Goal: Communication & Community: Answer question/provide support

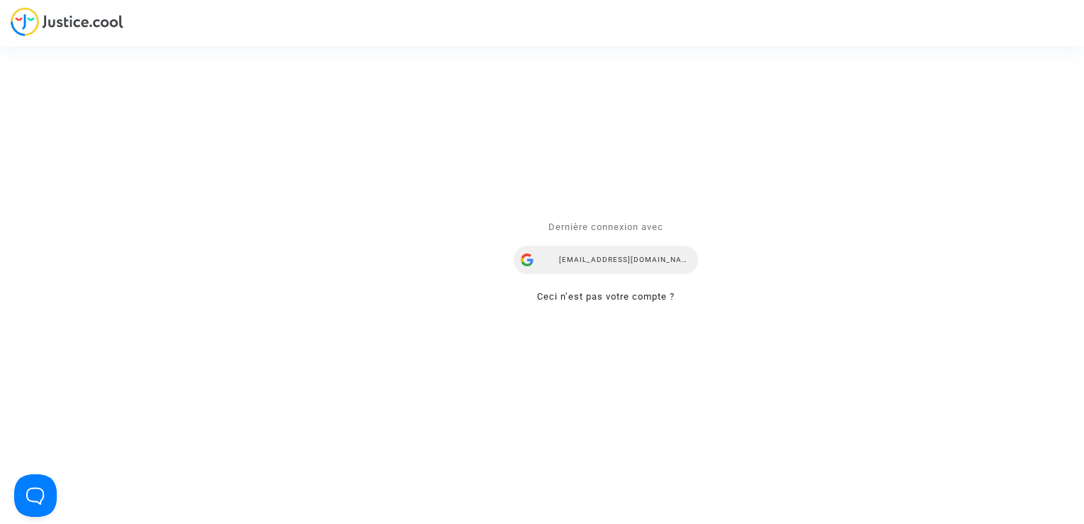
click at [633, 256] on div "ealvarez@reclamaciondevuelos.com" at bounding box center [606, 260] width 185 height 28
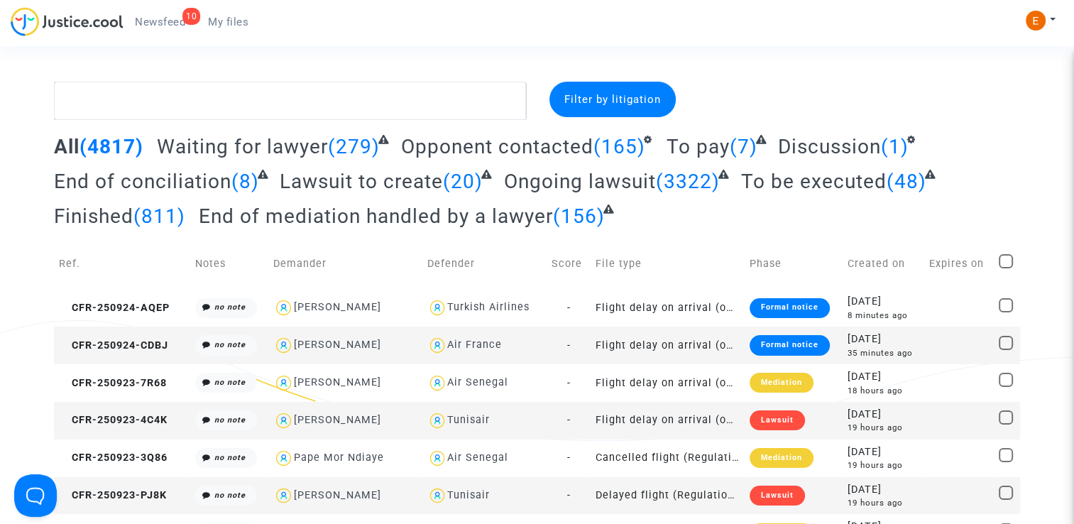
click at [165, 18] on span "Newsfeed" at bounding box center [160, 22] width 50 height 13
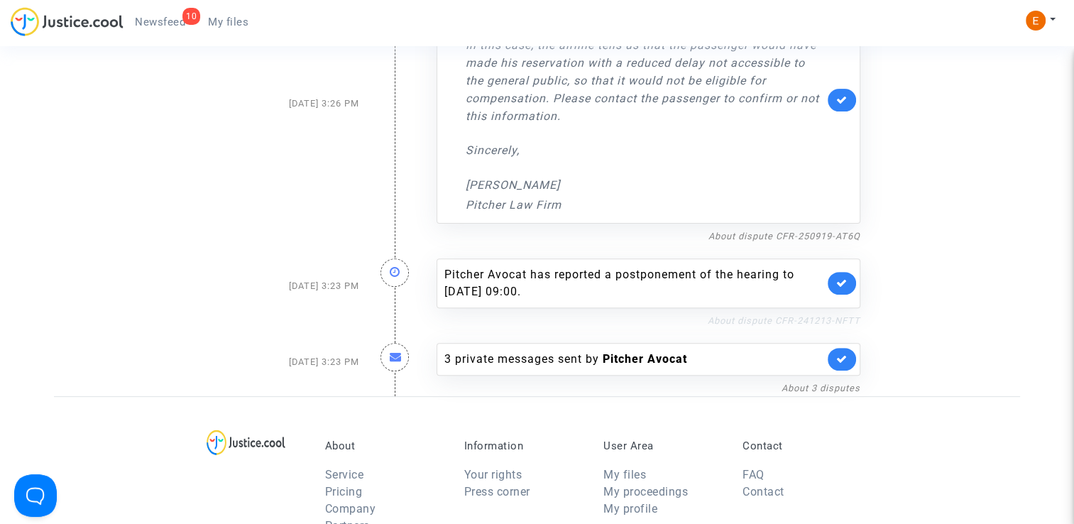
scroll to position [426, 0]
click at [752, 322] on link "About dispute CFR-241213-NFTT" at bounding box center [784, 320] width 153 height 11
click at [845, 277] on icon at bounding box center [841, 282] width 11 height 11
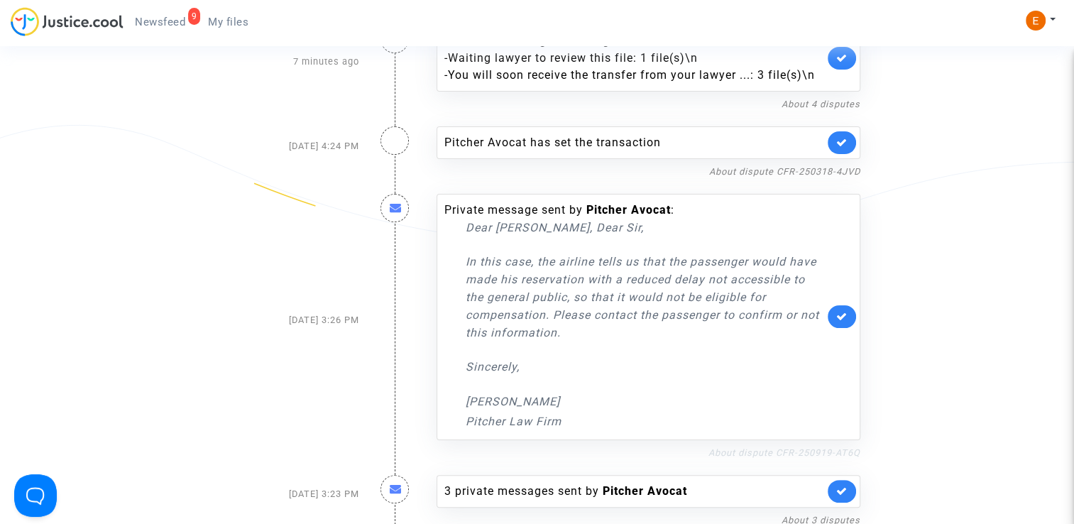
scroll to position [213, 0]
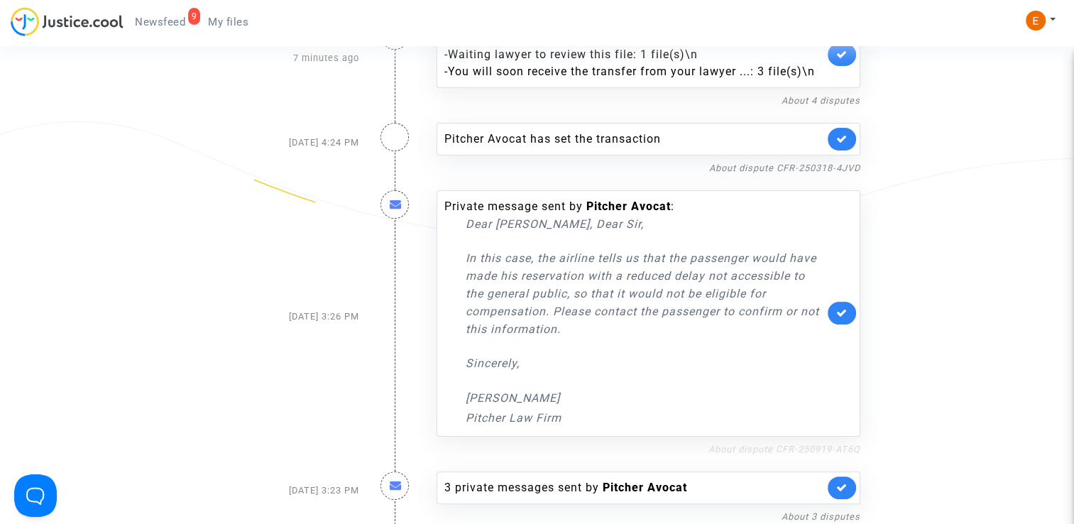
click at [769, 448] on link "About dispute CFR-250919-AT6Q" at bounding box center [784, 449] width 152 height 11
click at [845, 312] on icon at bounding box center [841, 312] width 11 height 11
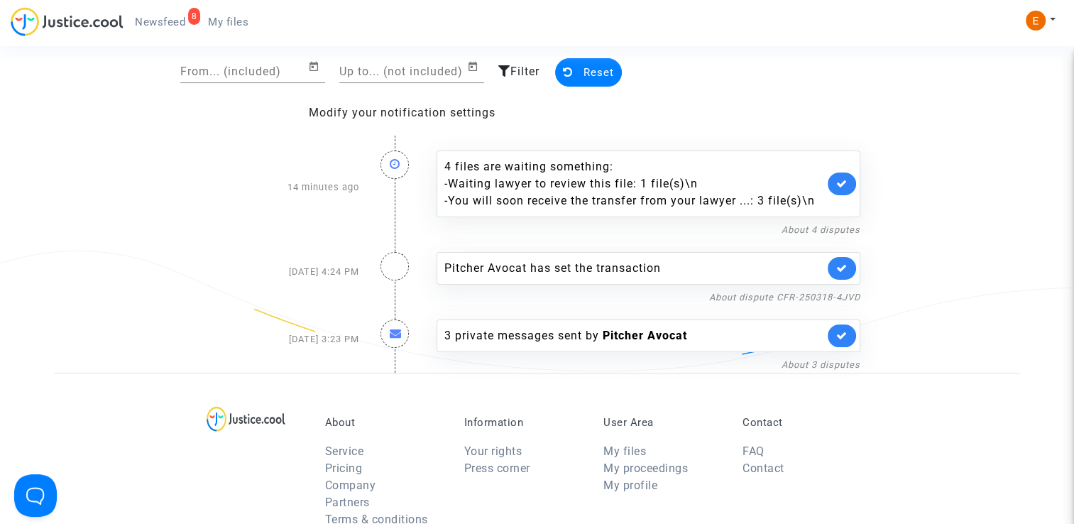
scroll to position [0, 0]
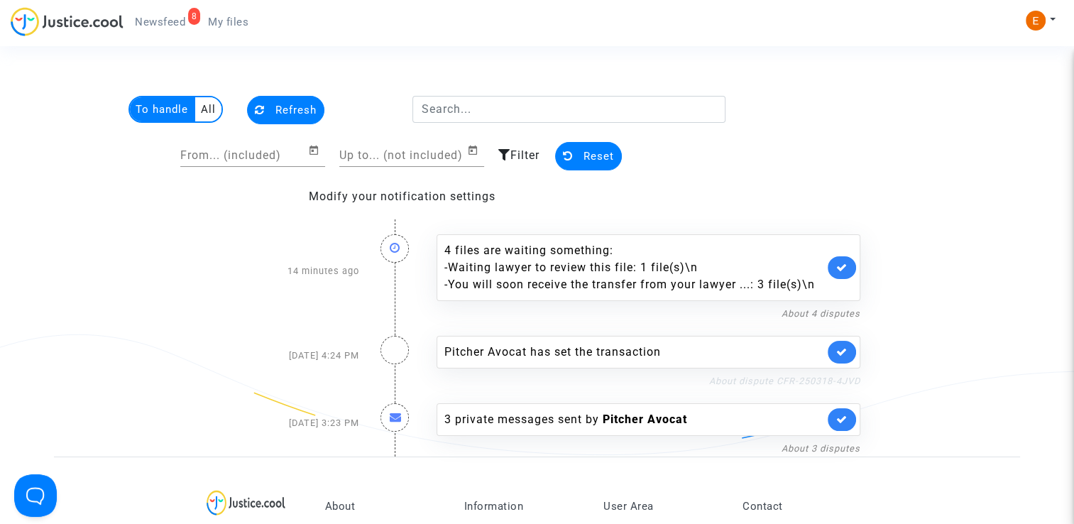
click at [772, 377] on link "About dispute CFR-250318-4JVD" at bounding box center [784, 380] width 151 height 11
click at [844, 354] on icon at bounding box center [841, 351] width 11 height 11
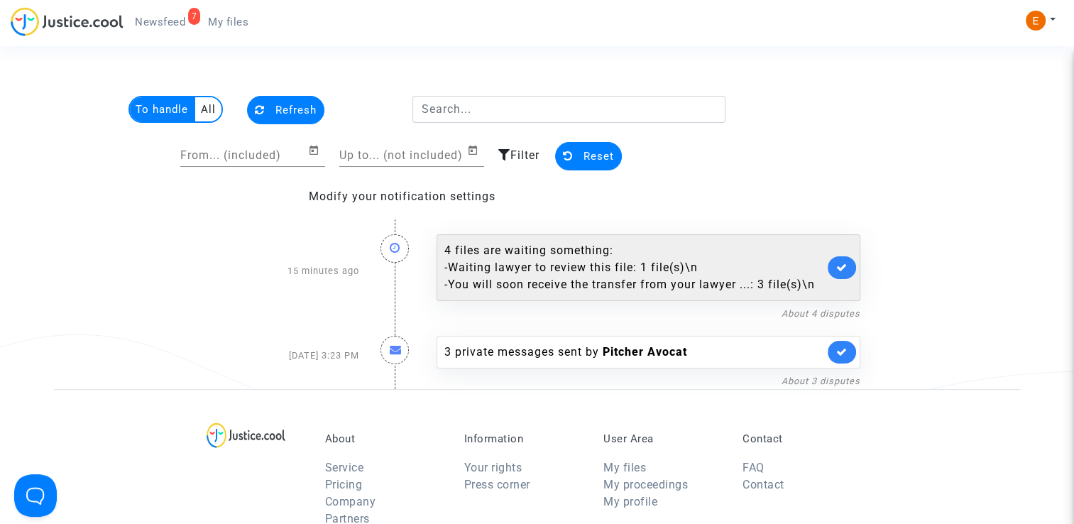
click at [608, 282] on div "- You will soon receive the transfer from your lawyer ...: 3 file(s)\n" at bounding box center [634, 284] width 380 height 17
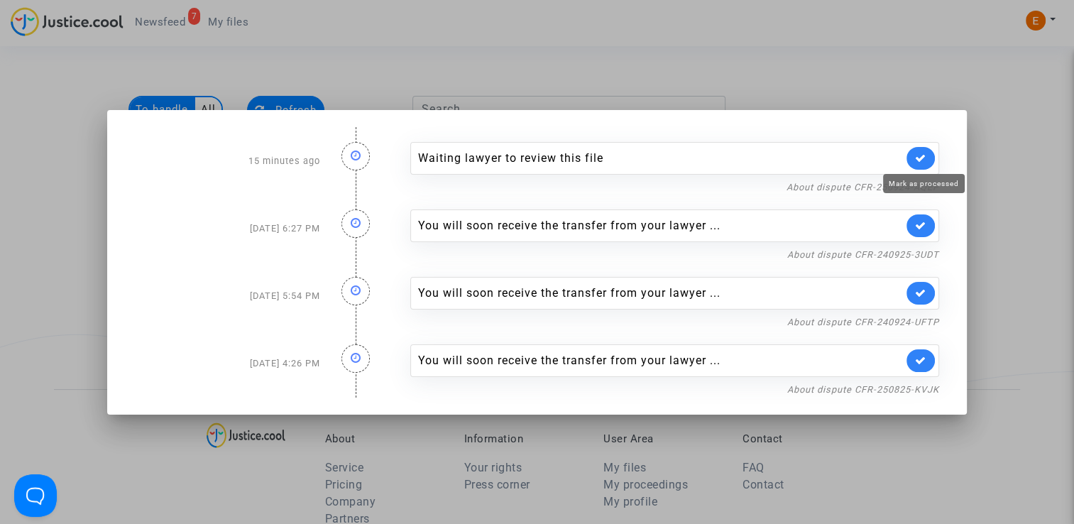
click at [918, 160] on icon at bounding box center [920, 158] width 11 height 11
click at [894, 396] on div "About dispute CFR-250825-KVJK" at bounding box center [674, 388] width 529 height 17
click at [888, 386] on link "About dispute CFR-250825-KVJK" at bounding box center [863, 389] width 152 height 11
click at [925, 358] on icon at bounding box center [920, 360] width 11 height 11
click at [927, 317] on link "About dispute CFR-240924-UFTP" at bounding box center [863, 322] width 152 height 11
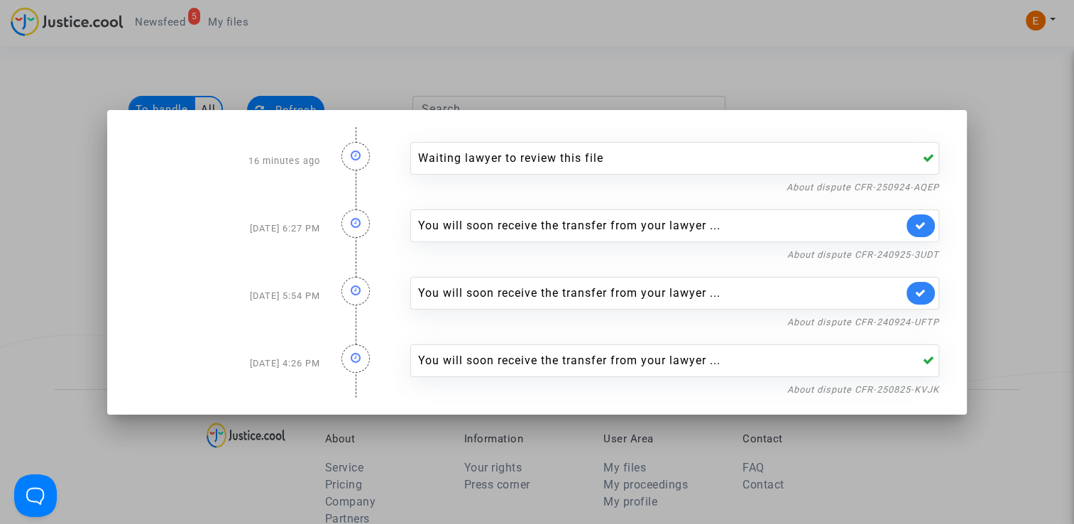
click at [916, 288] on link at bounding box center [920, 293] width 28 height 23
click at [911, 248] on nf-filterlink "About dispute CFR-240925-3UDT" at bounding box center [863, 253] width 152 height 13
click at [911, 253] on link "About dispute CFR-240925-3UDT" at bounding box center [863, 254] width 152 height 11
click at [925, 229] on icon at bounding box center [920, 225] width 11 height 11
click at [981, 216] on div at bounding box center [537, 262] width 1074 height 524
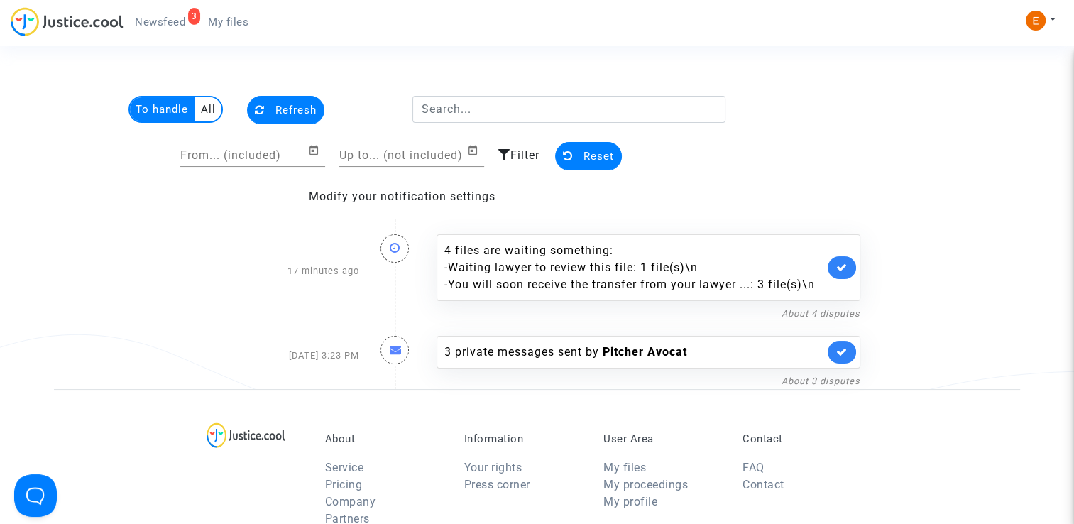
click at [165, 27] on span "Newsfeed" at bounding box center [160, 22] width 50 height 13
click at [238, 26] on span "My files" at bounding box center [228, 22] width 40 height 13
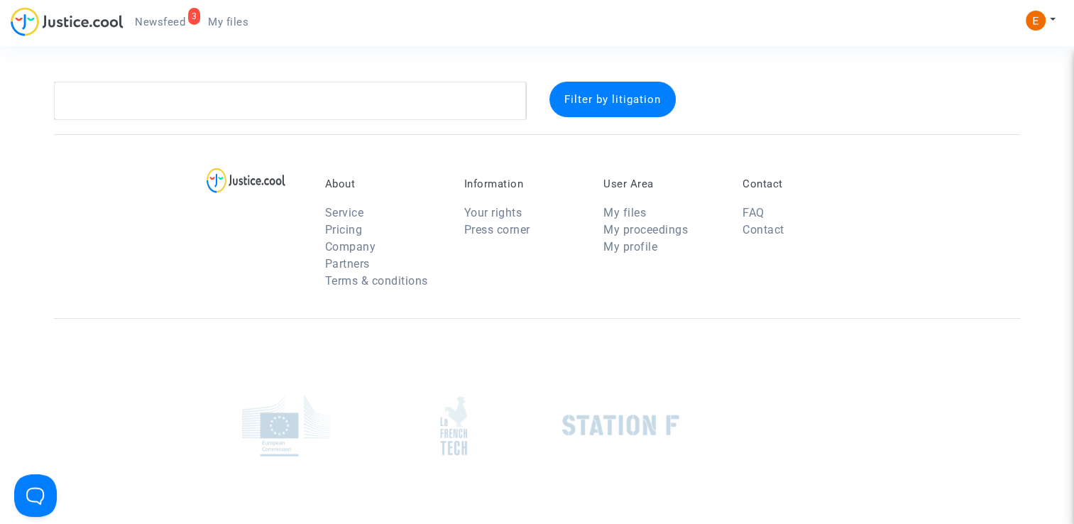
click at [178, 18] on span "Newsfeed" at bounding box center [160, 22] width 50 height 13
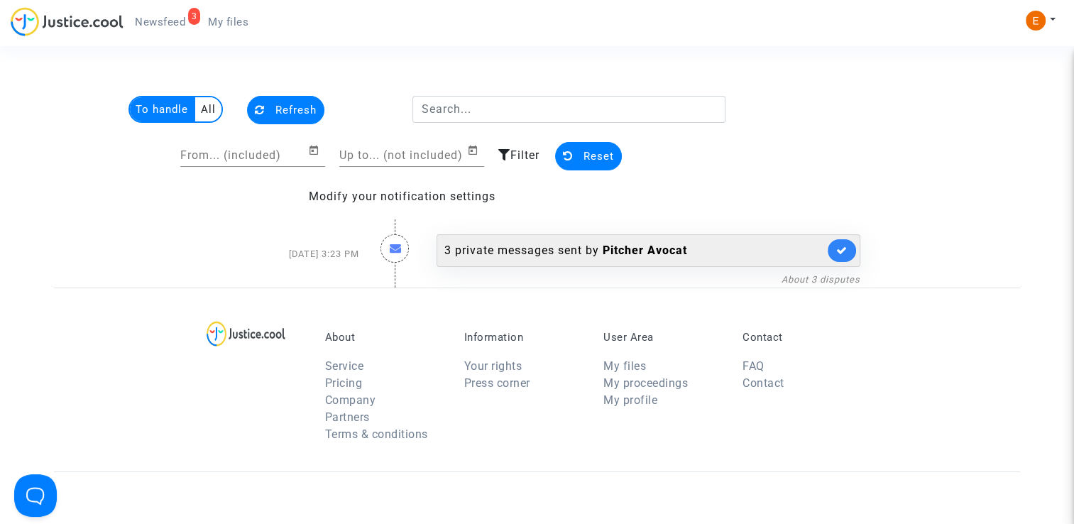
click at [575, 247] on div "3 private messages sent by Pitcher Avocat" at bounding box center [634, 250] width 380 height 17
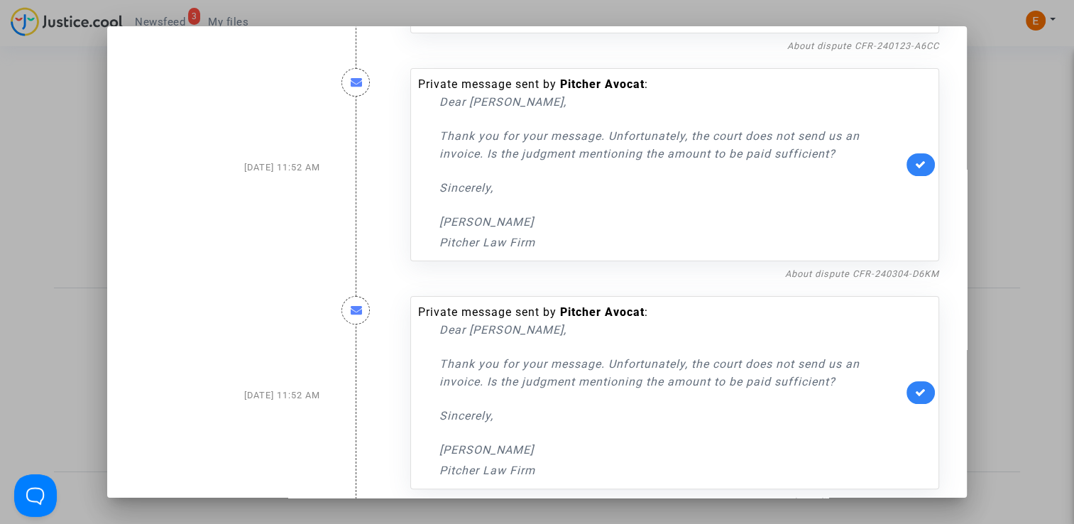
scroll to position [246, 0]
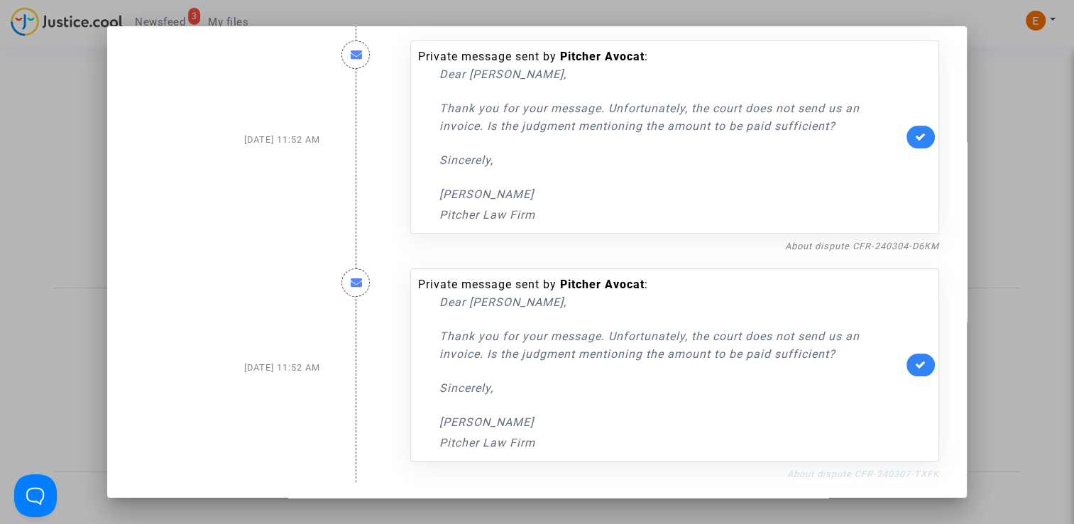
click at [850, 476] on link "About dispute CFR-240307-TXFK" at bounding box center [863, 473] width 152 height 11
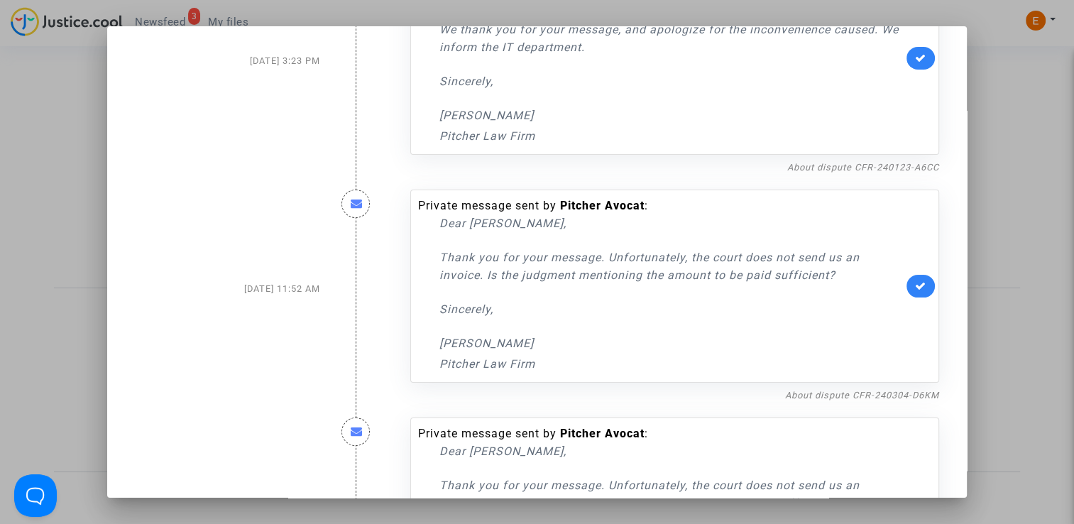
scroll to position [104, 0]
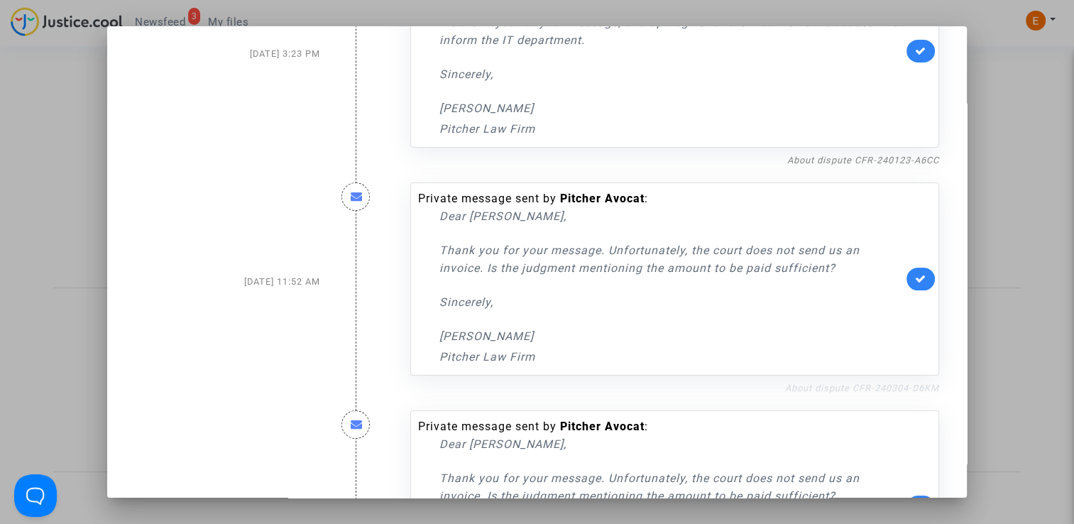
click at [815, 388] on link "About dispute CFR-240304-D6KM" at bounding box center [862, 388] width 154 height 11
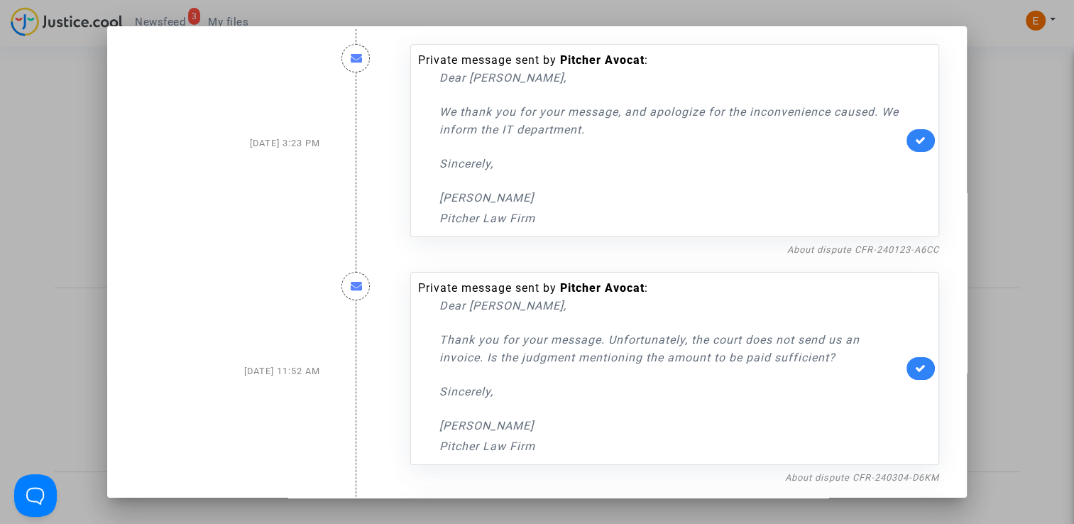
scroll to position [0, 0]
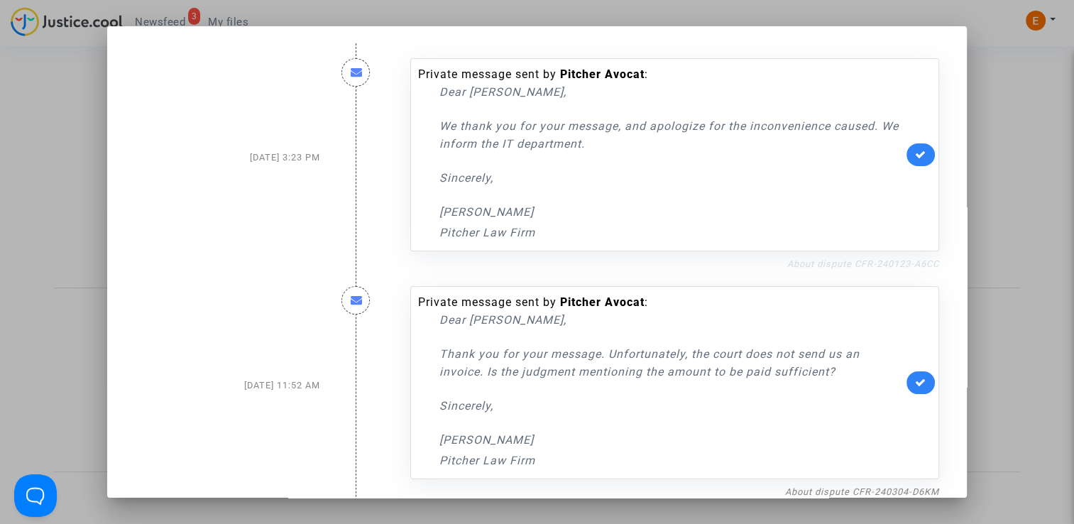
click at [811, 263] on link "About dispute CFR-240123-A6CC" at bounding box center [863, 263] width 152 height 11
click at [920, 153] on link at bounding box center [920, 154] width 28 height 23
click at [1018, 149] on div at bounding box center [537, 262] width 1074 height 524
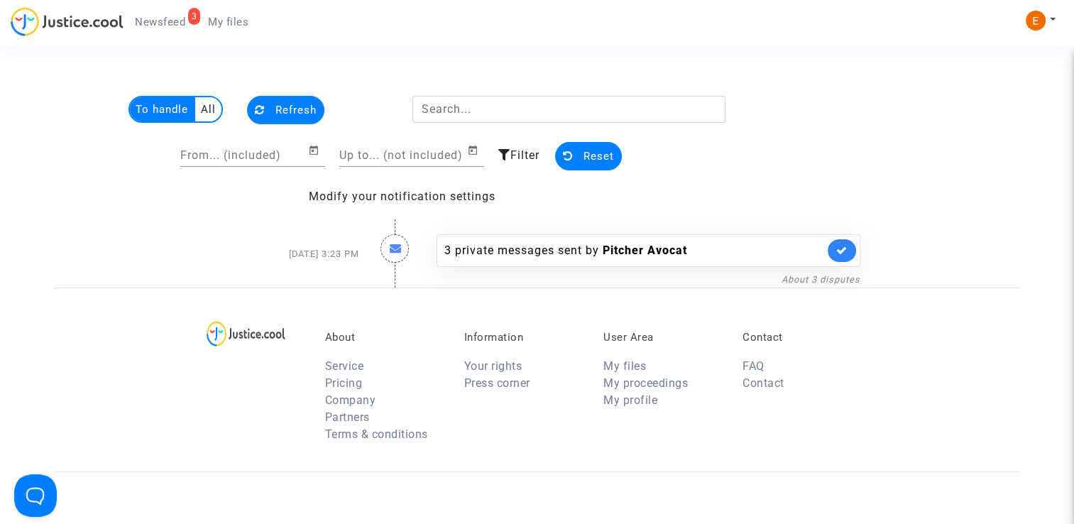
drag, startPoint x: 228, startPoint y: 25, endPoint x: 163, endPoint y: 25, distance: 64.6
click at [228, 25] on span "My files" at bounding box center [228, 22] width 40 height 13
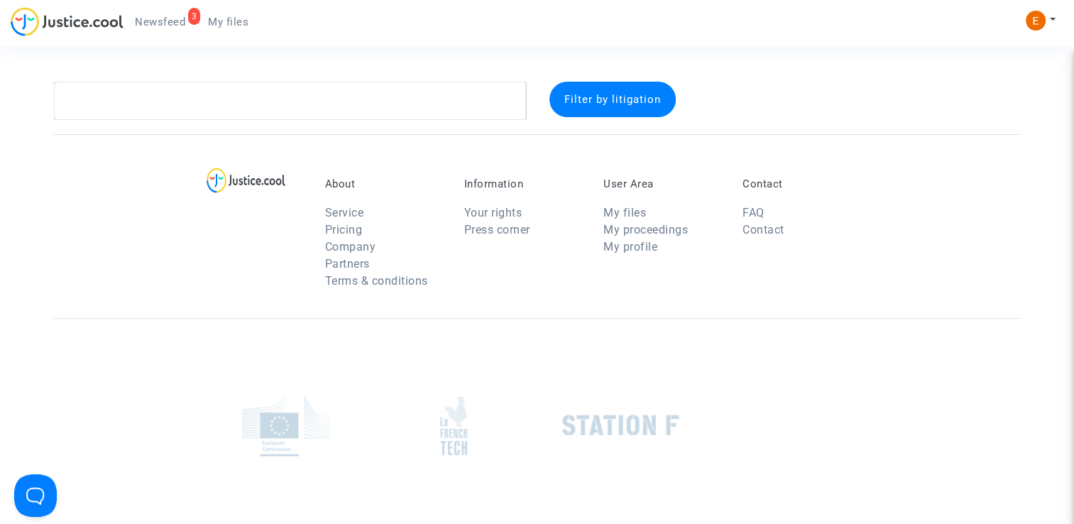
click at [156, 24] on span "Newsfeed" at bounding box center [160, 22] width 50 height 13
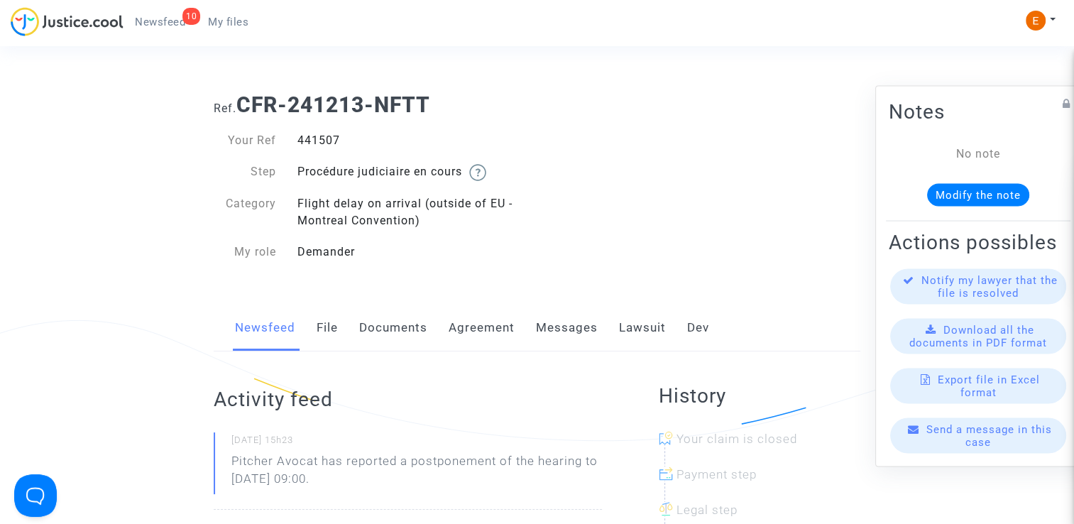
click at [329, 139] on div "441507" at bounding box center [412, 140] width 251 height 17
copy div "441507"
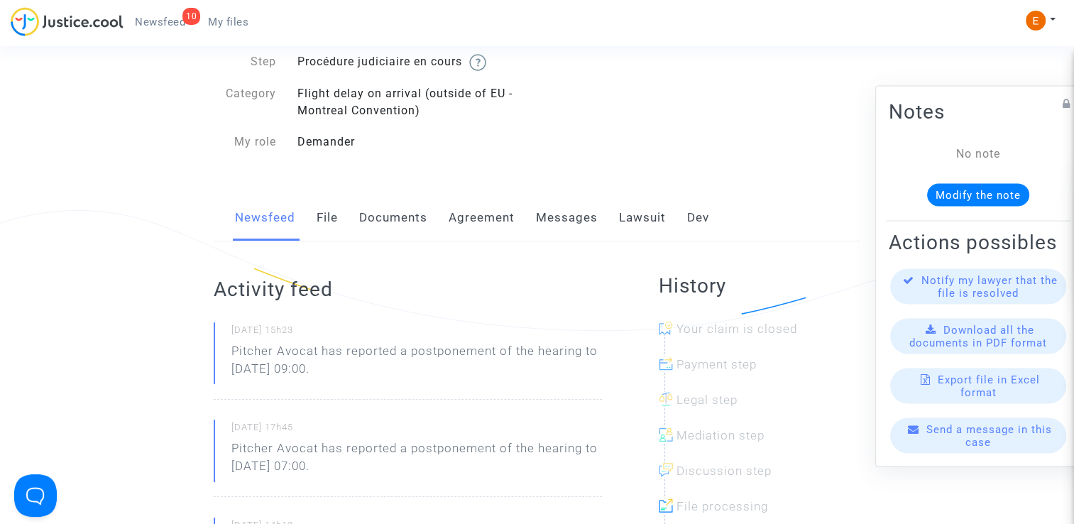
scroll to position [142, 0]
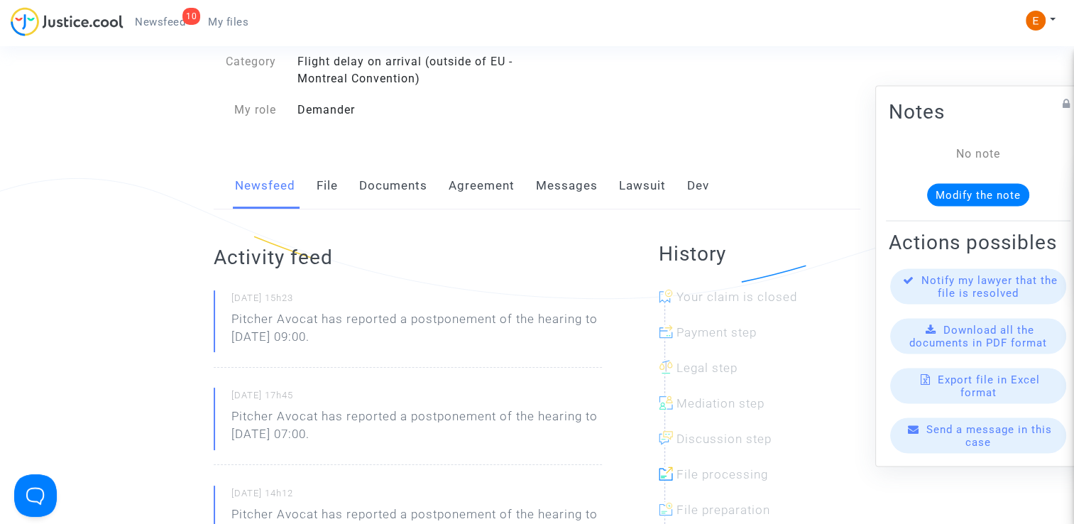
drag, startPoint x: 400, startPoint y: 338, endPoint x: 229, endPoint y: 317, distance: 172.4
click at [229, 317] on div "23/09/2025 - 15h23 Pitcher Avocat has reported a postponement of the hearing to…" at bounding box center [408, 328] width 388 height 77
click at [339, 322] on p "Pitcher Avocat ha informado de un aplazamiento de la audiencia hasta el 15 de o…" at bounding box center [416, 331] width 370 height 43
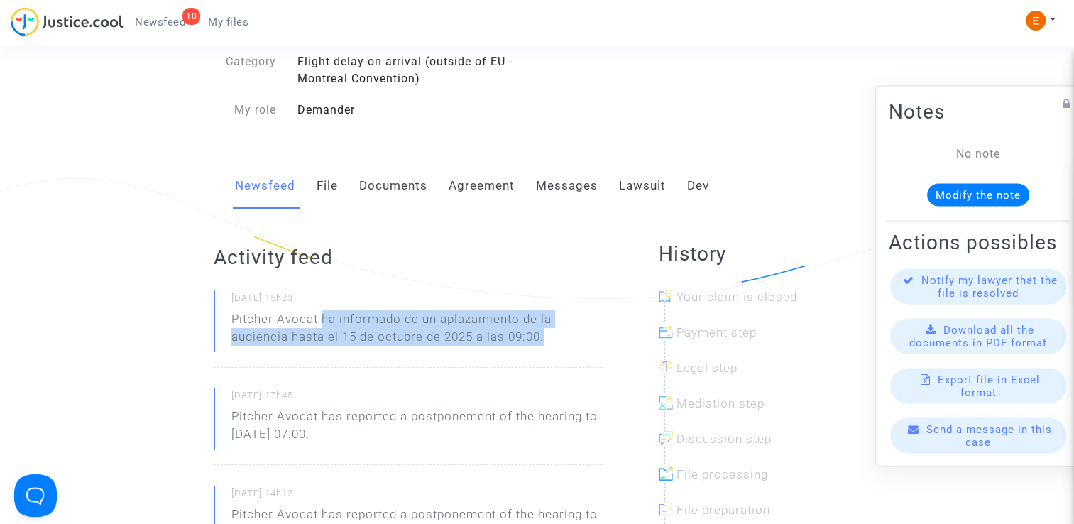
drag, startPoint x: 322, startPoint y: 314, endPoint x: 549, endPoint y: 334, distance: 228.0
click at [549, 334] on p "Pitcher Avocat ha informado de un aplazamiento de la audiencia hasta el 15 de o…" at bounding box center [416, 331] width 370 height 43
drag, startPoint x: 549, startPoint y: 334, endPoint x: 537, endPoint y: 335, distance: 12.1
copy p "ha informado de un aplazamiento de la audiencia hasta el 15 de octubre de 2025 …"
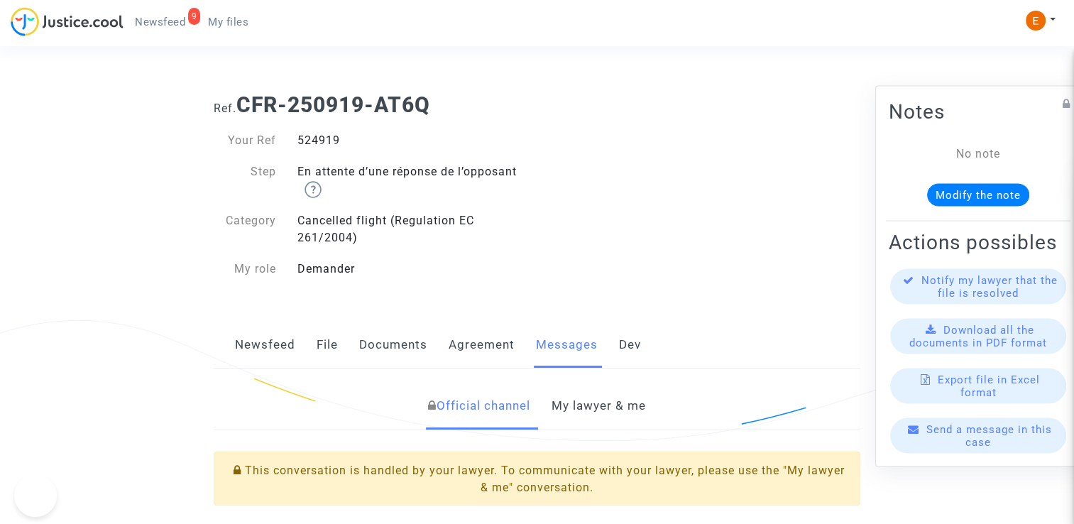
click at [329, 141] on div "524919" at bounding box center [412, 140] width 251 height 17
copy div "524919"
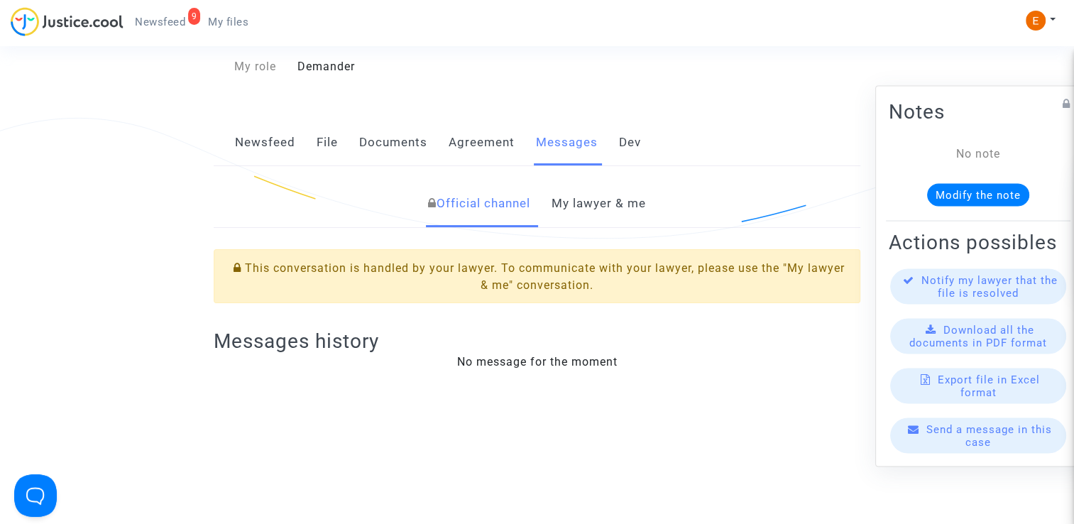
scroll to position [213, 0]
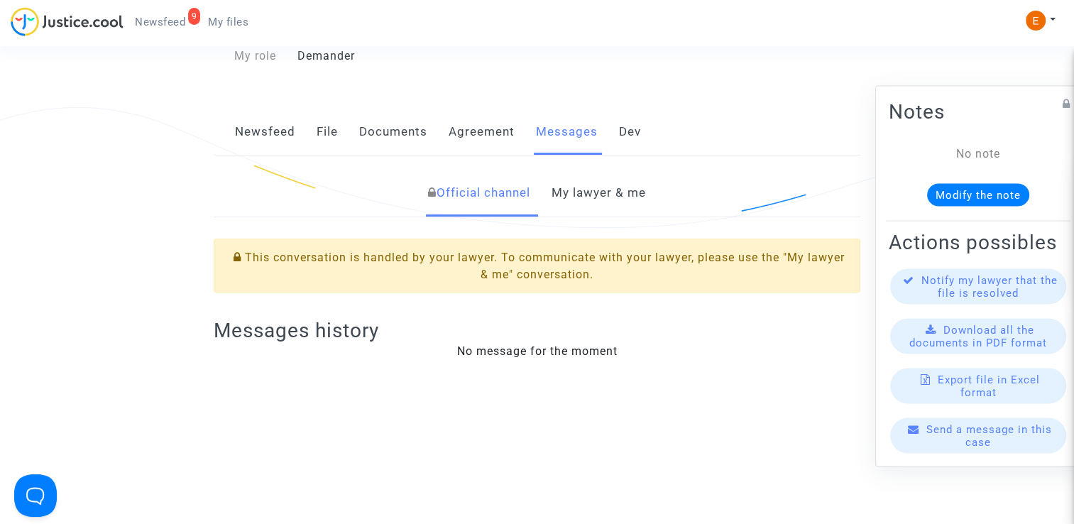
click at [601, 175] on link "My lawyer & me" at bounding box center [598, 193] width 94 height 47
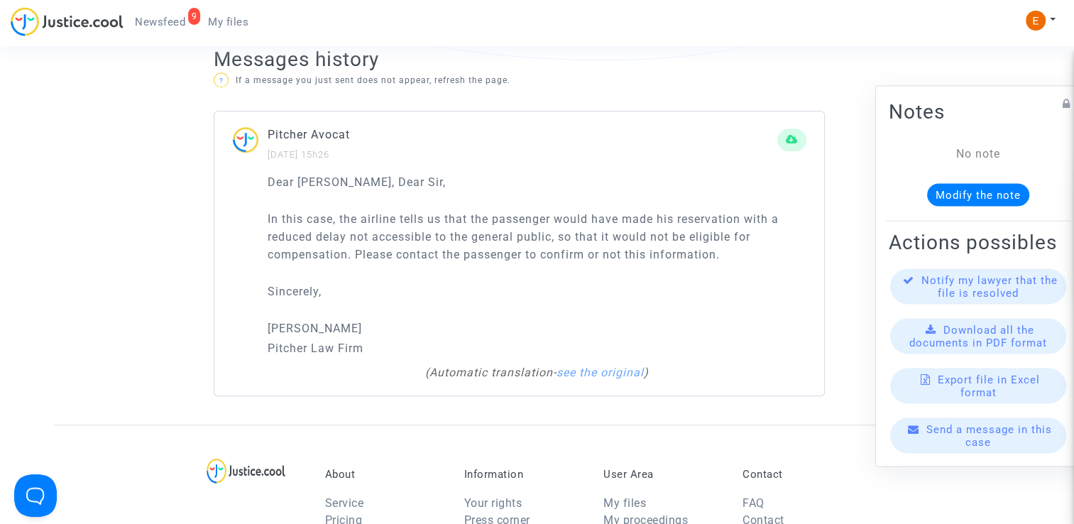
scroll to position [994, 0]
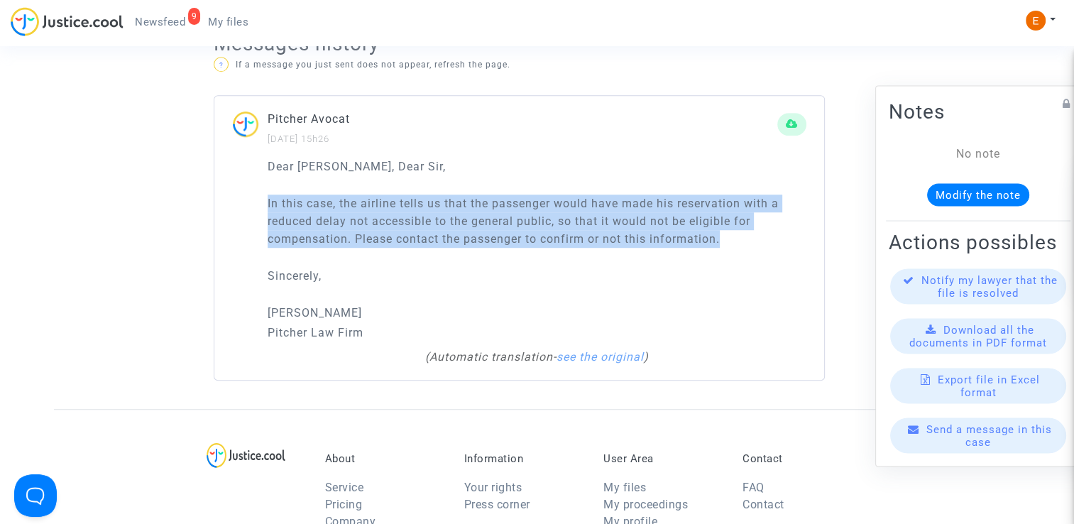
drag, startPoint x: 260, startPoint y: 196, endPoint x: 739, endPoint y: 241, distance: 480.4
click at [739, 241] on div "Dear Madam, Dear Sir, In this case, the airline tells us that the passenger wou…" at bounding box center [519, 269] width 610 height 223
drag, startPoint x: 739, startPoint y: 241, endPoint x: 706, endPoint y: 231, distance: 33.9
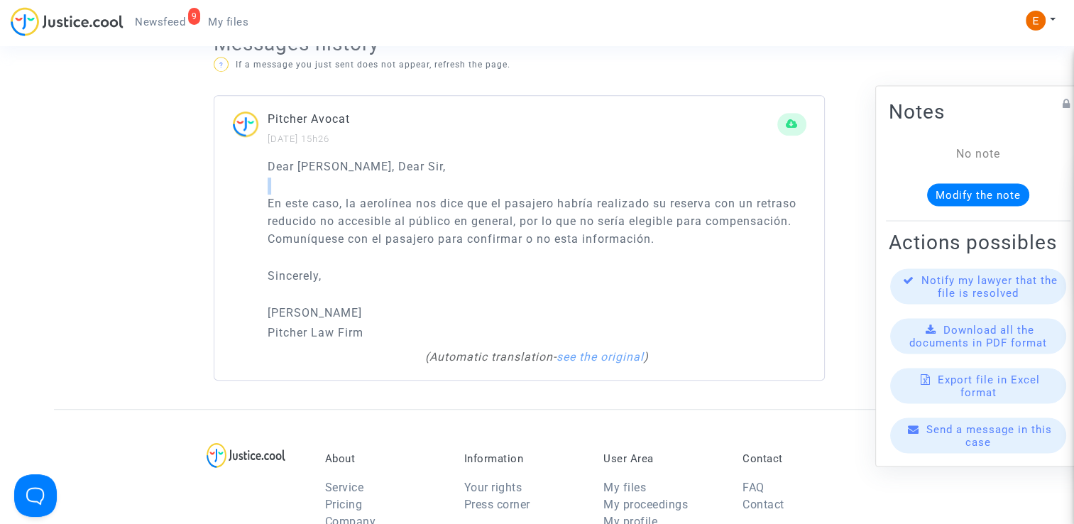
click at [421, 265] on div "Dear Madam, Dear Sir, En este caso, la aerolínea nos dice que el pasajero habrí…" at bounding box center [537, 250] width 539 height 185
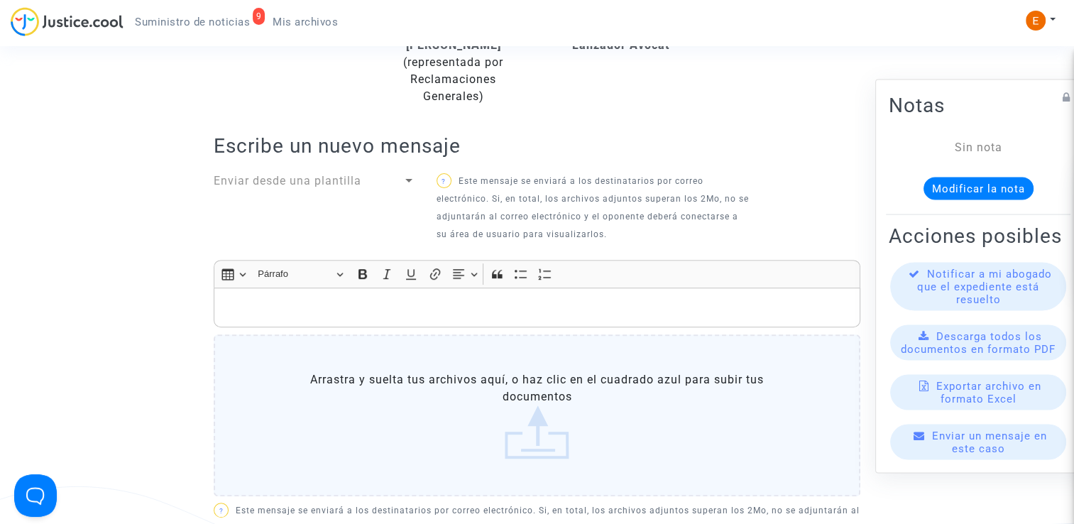
scroll to position [426, 0]
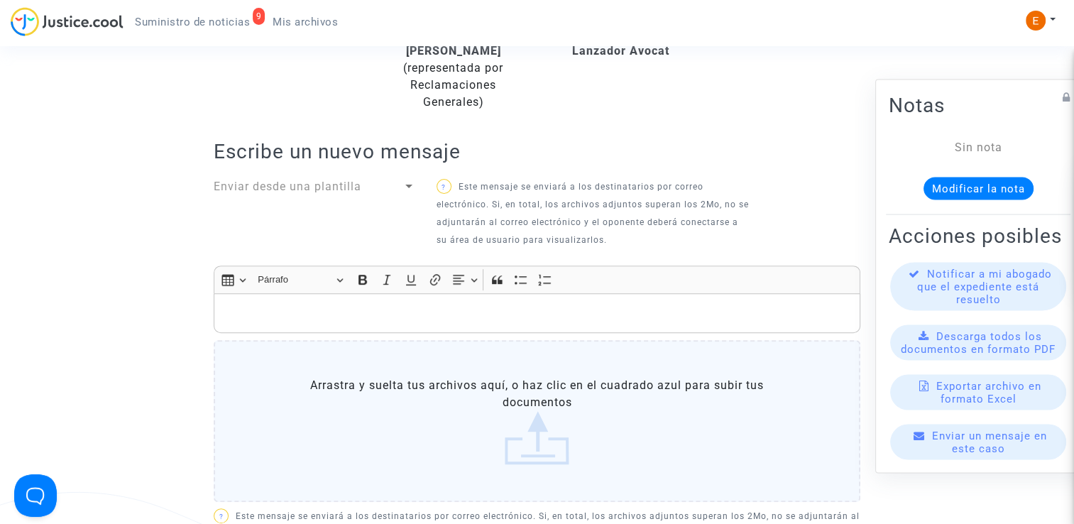
click at [381, 181] on div "Enviar desde una plantilla" at bounding box center [308, 186] width 189 height 17
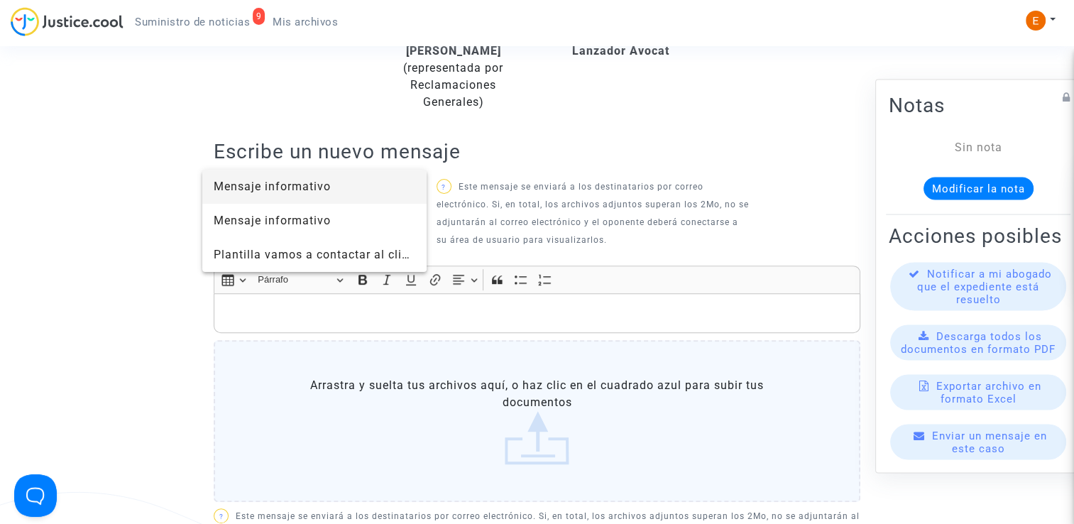
click at [310, 189] on span "Mensaje informativo" at bounding box center [272, 186] width 117 height 13
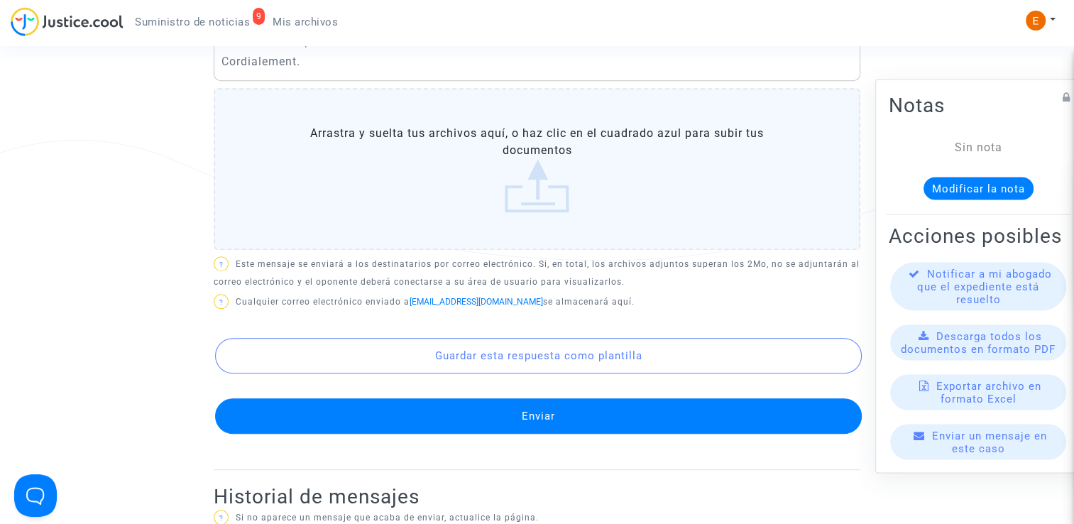
scroll to position [781, 0]
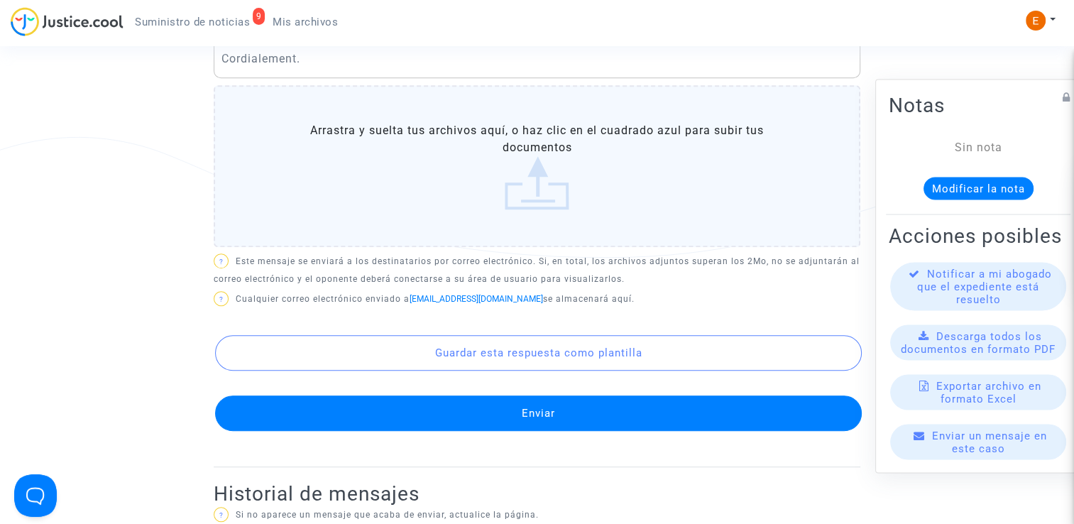
click at [542, 407] on button "Enviar" at bounding box center [538, 412] width 647 height 35
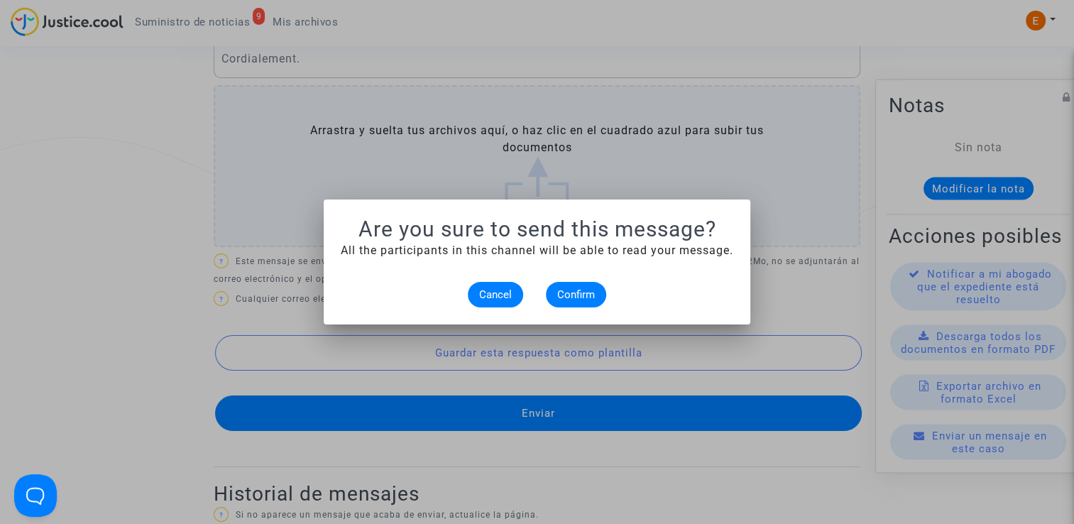
scroll to position [0, 0]
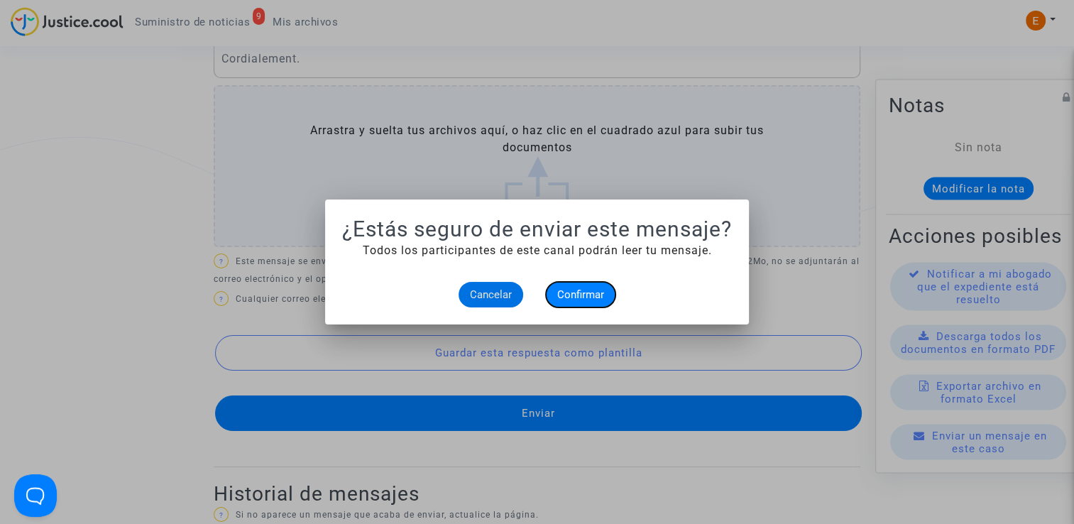
click at [595, 299] on span "Confirmar" at bounding box center [580, 294] width 47 height 13
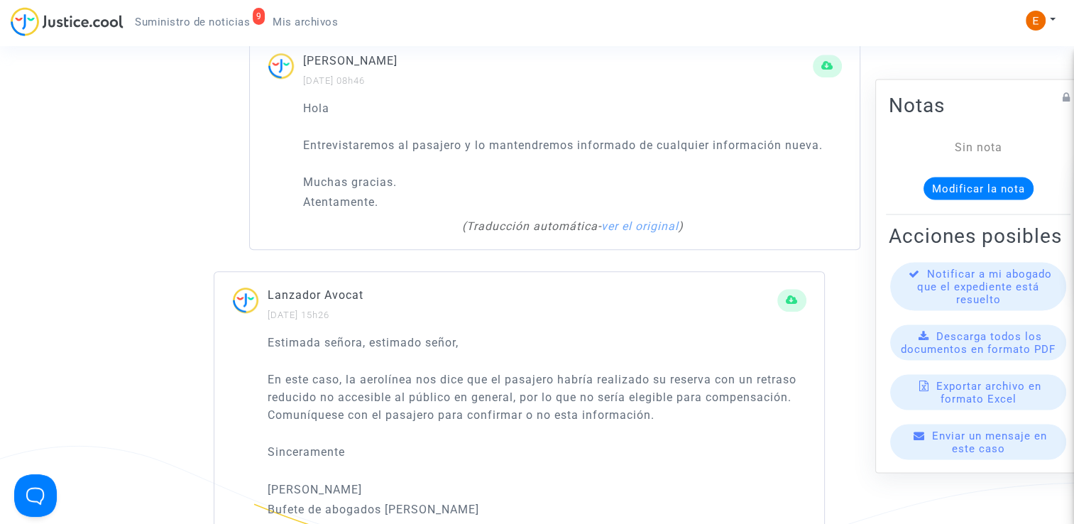
scroll to position [1065, 0]
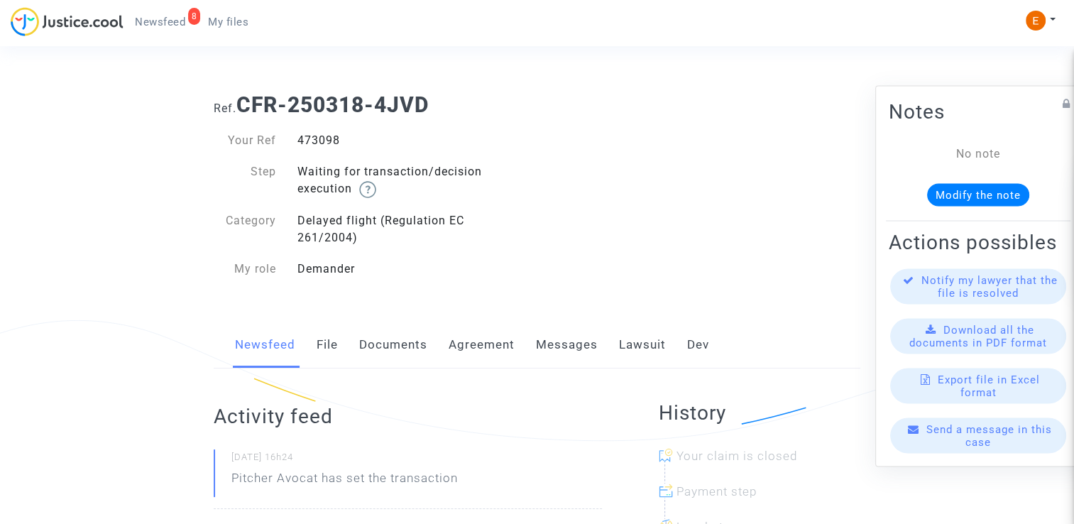
drag, startPoint x: 0, startPoint y: 0, endPoint x: 319, endPoint y: 142, distance: 348.8
click at [336, 345] on link "File" at bounding box center [327, 345] width 21 height 47
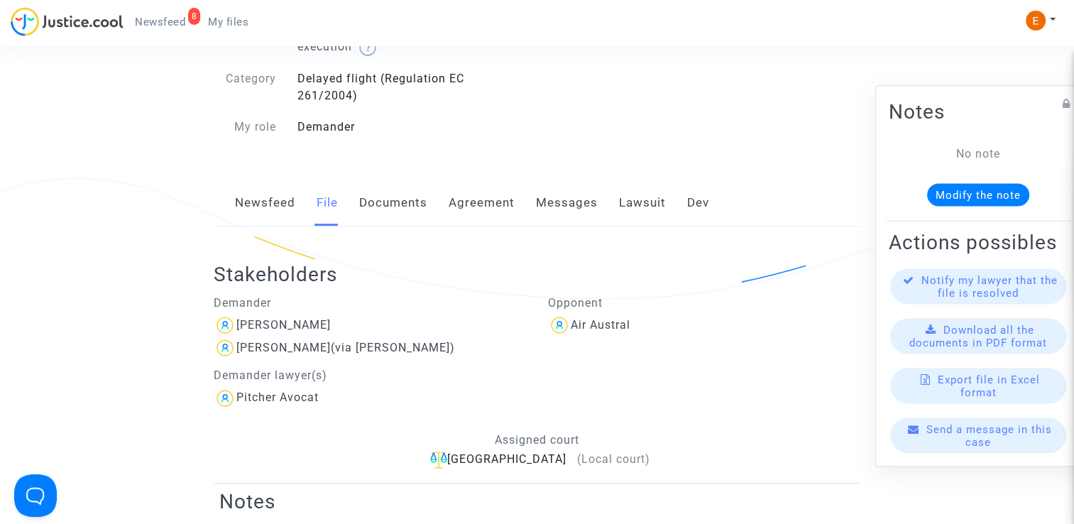
click at [635, 205] on link "Lawsuit" at bounding box center [642, 203] width 47 height 47
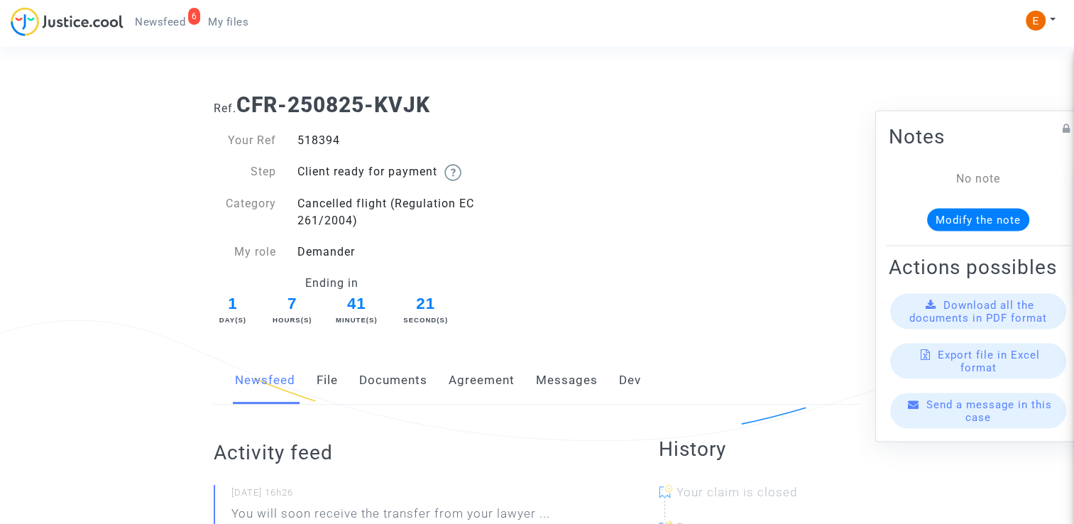
drag, startPoint x: 0, startPoint y: 0, endPoint x: 327, endPoint y: 141, distance: 356.4
click at [327, 141] on div "518394" at bounding box center [412, 140] width 251 height 17
copy div "518394"
click at [332, 369] on link "File" at bounding box center [327, 380] width 21 height 47
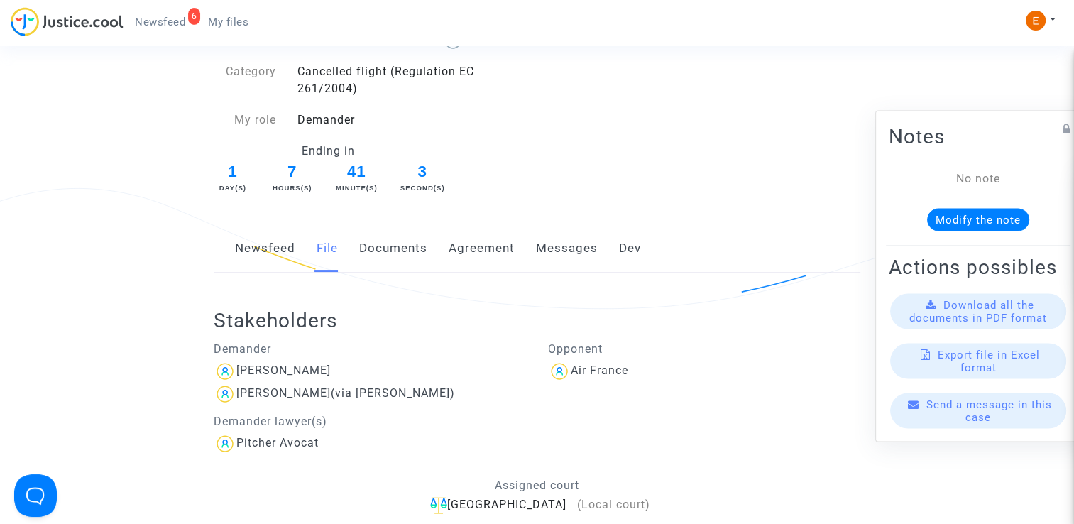
scroll to position [213, 0]
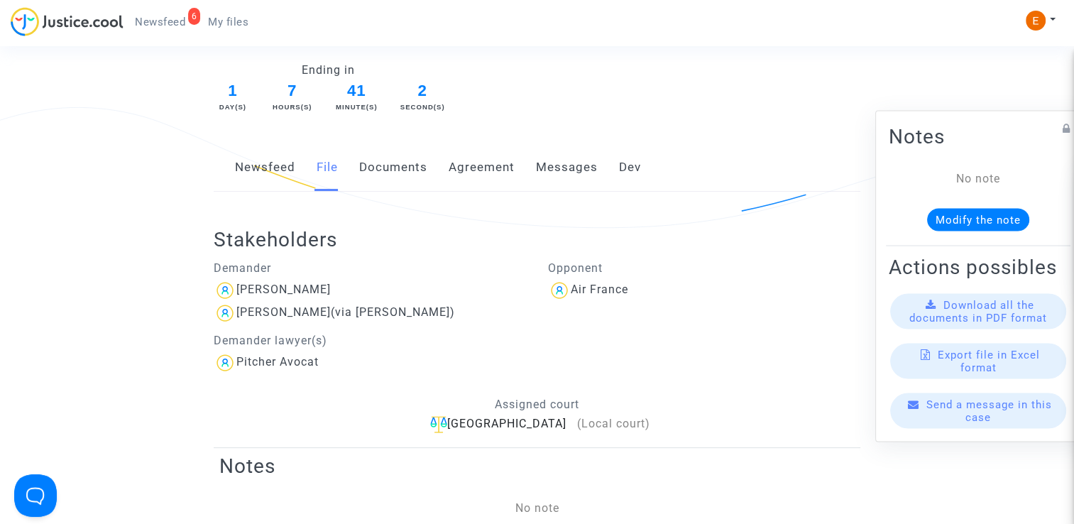
click at [578, 163] on link "Messages" at bounding box center [567, 167] width 62 height 47
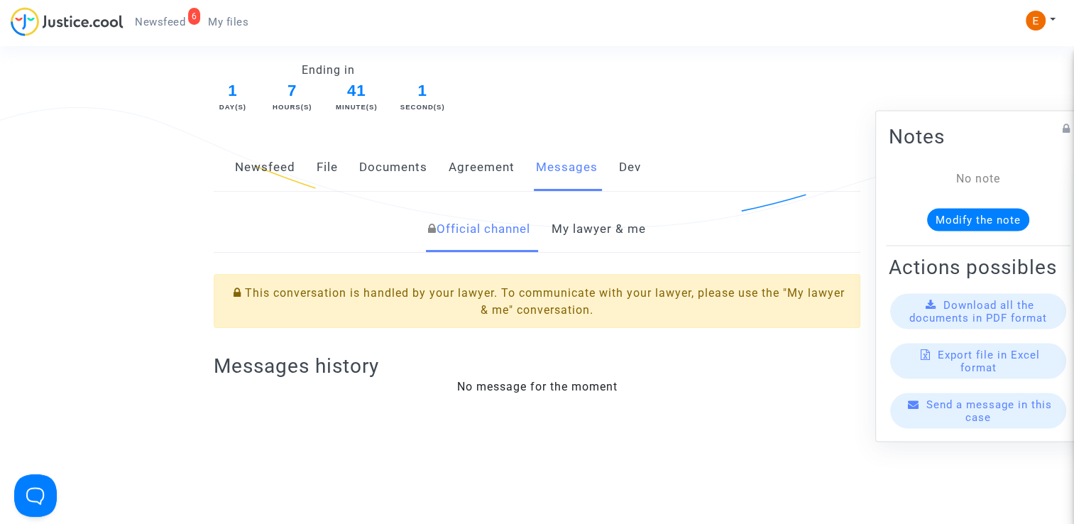
click at [483, 162] on link "Agreement" at bounding box center [482, 167] width 66 height 47
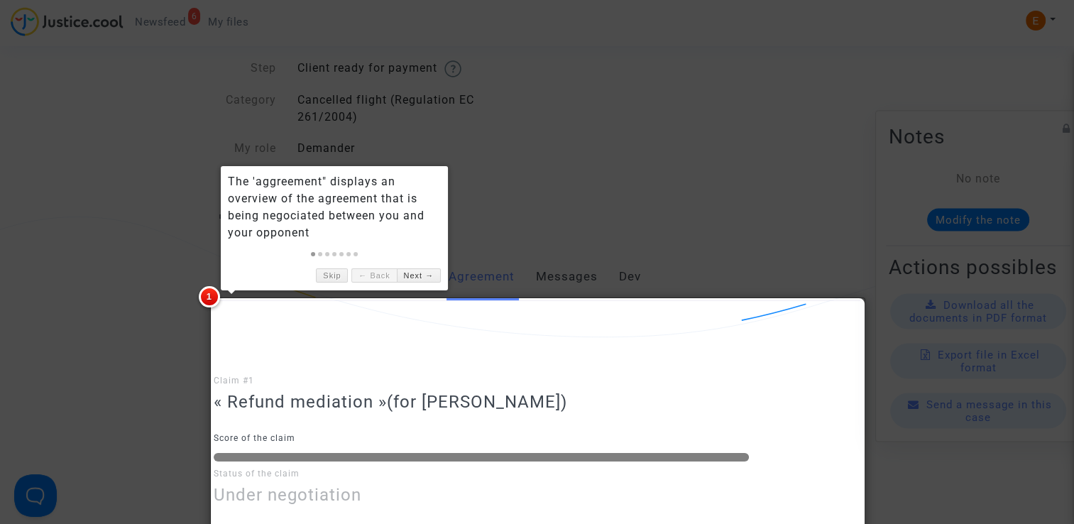
scroll to position [191, 0]
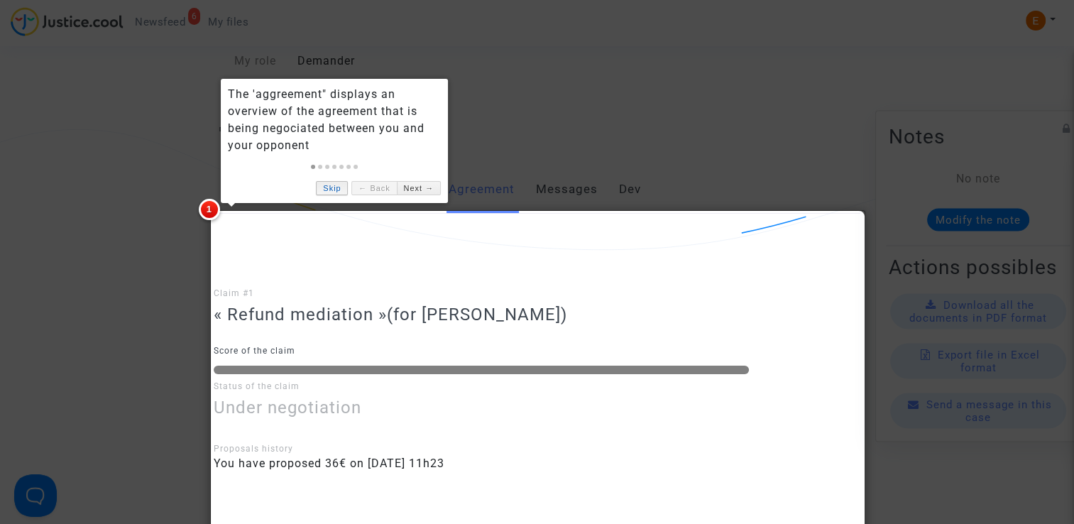
click at [328, 194] on link "Skip" at bounding box center [332, 188] width 32 height 15
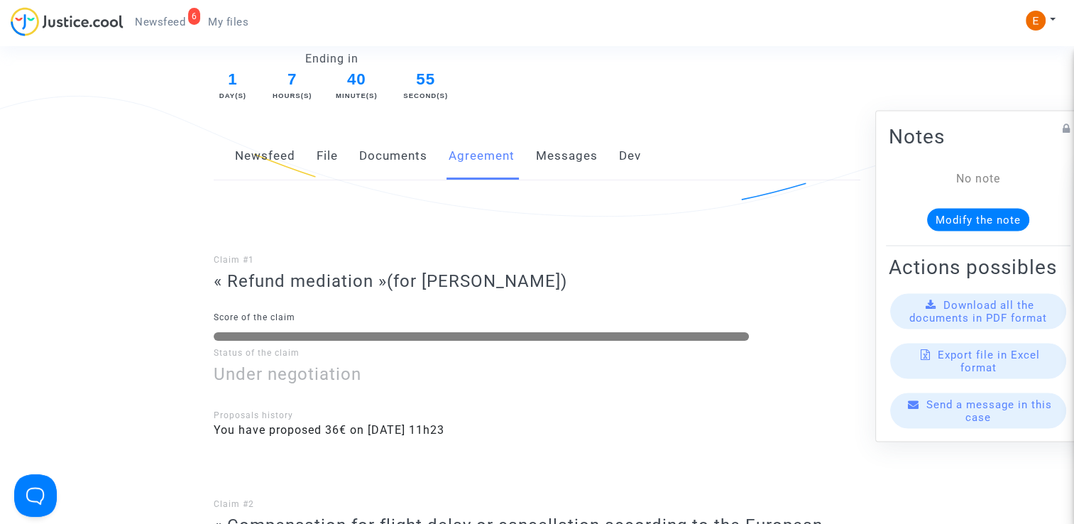
scroll to position [120, 0]
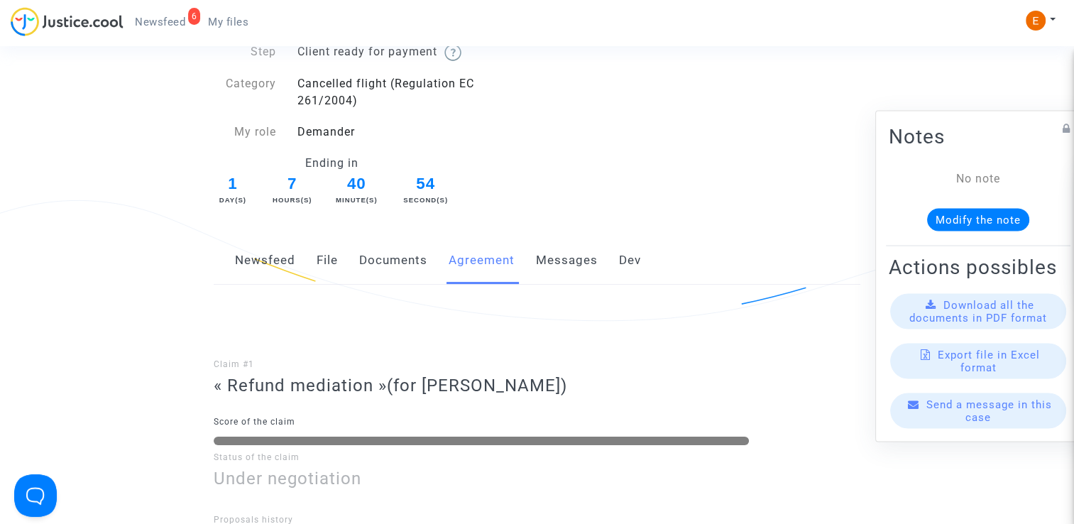
click at [283, 253] on link "Newsfeed" at bounding box center [265, 260] width 60 height 47
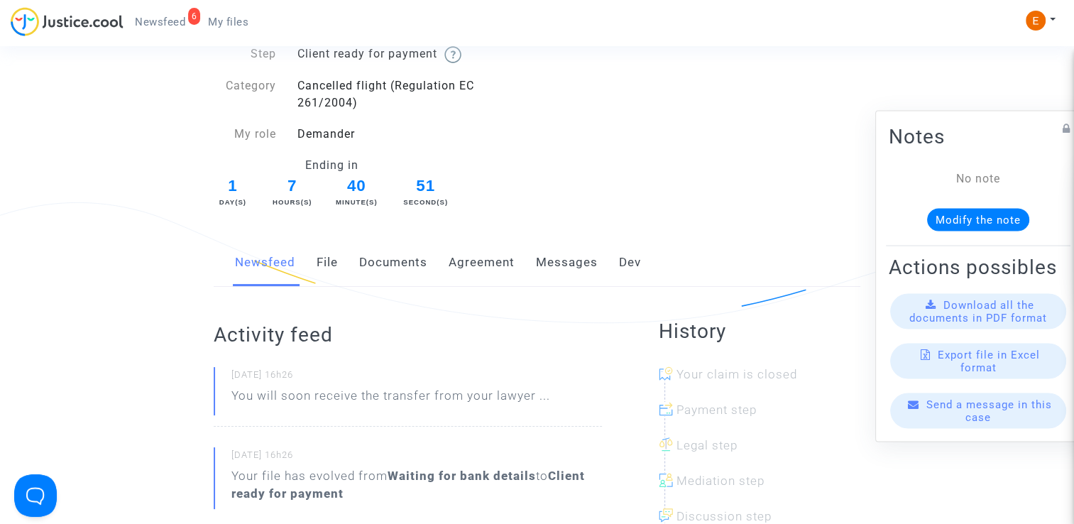
scroll to position [49, 0]
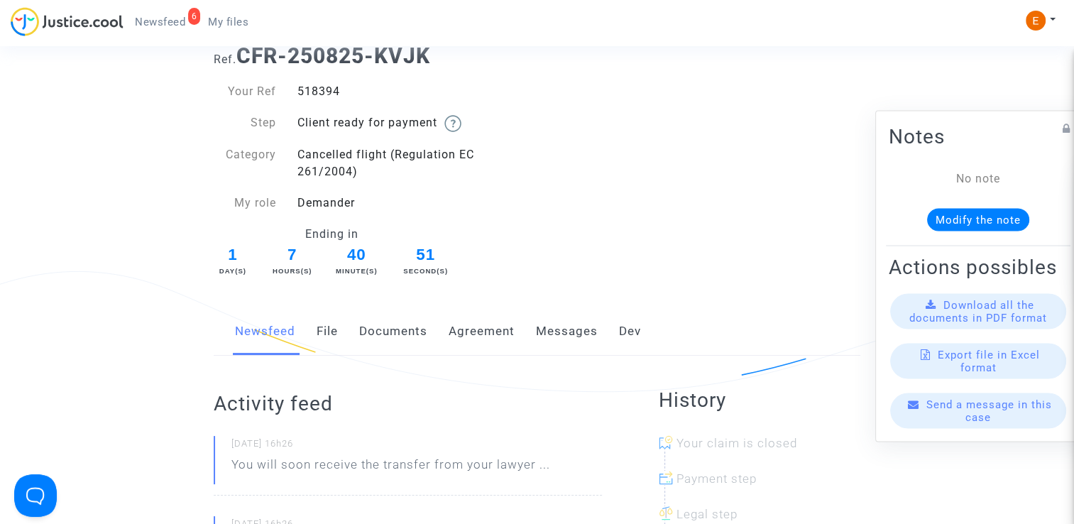
click at [339, 331] on div "Newsfeed File Documents Agreement Messages Dev" at bounding box center [537, 332] width 647 height 48
click at [329, 332] on link "File" at bounding box center [327, 331] width 21 height 47
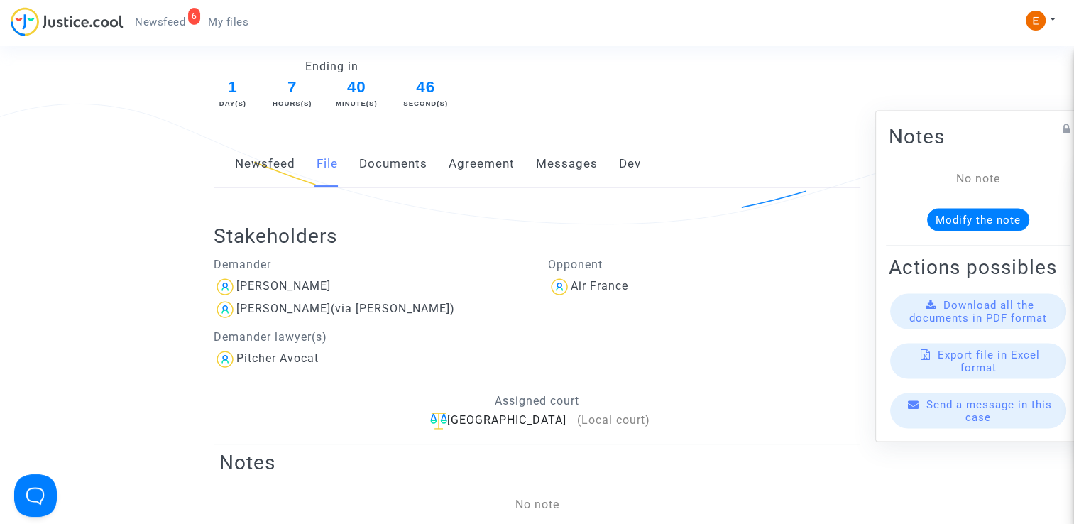
scroll to position [191, 0]
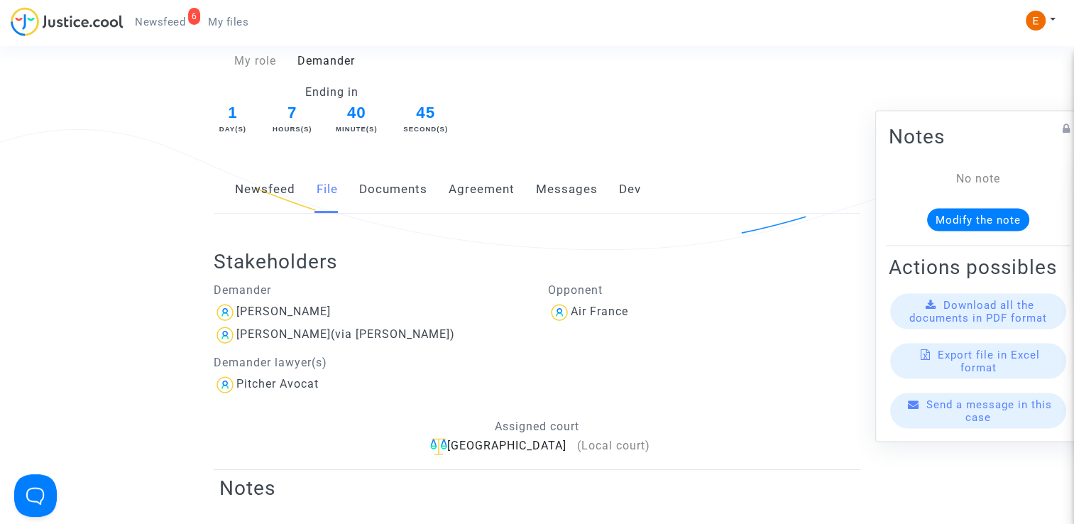
click at [620, 189] on link "Dev" at bounding box center [630, 189] width 22 height 47
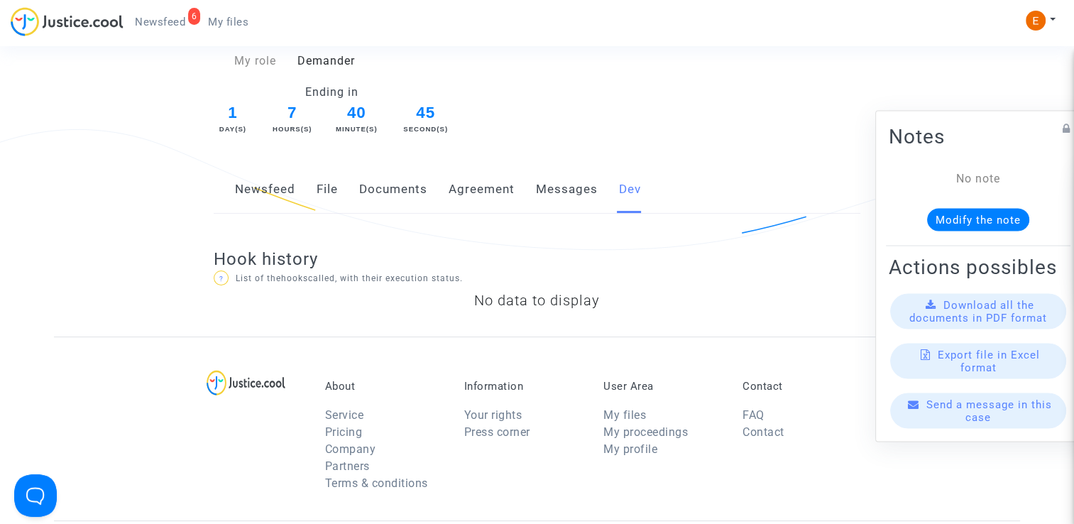
click at [573, 193] on link "Messages" at bounding box center [567, 189] width 62 height 47
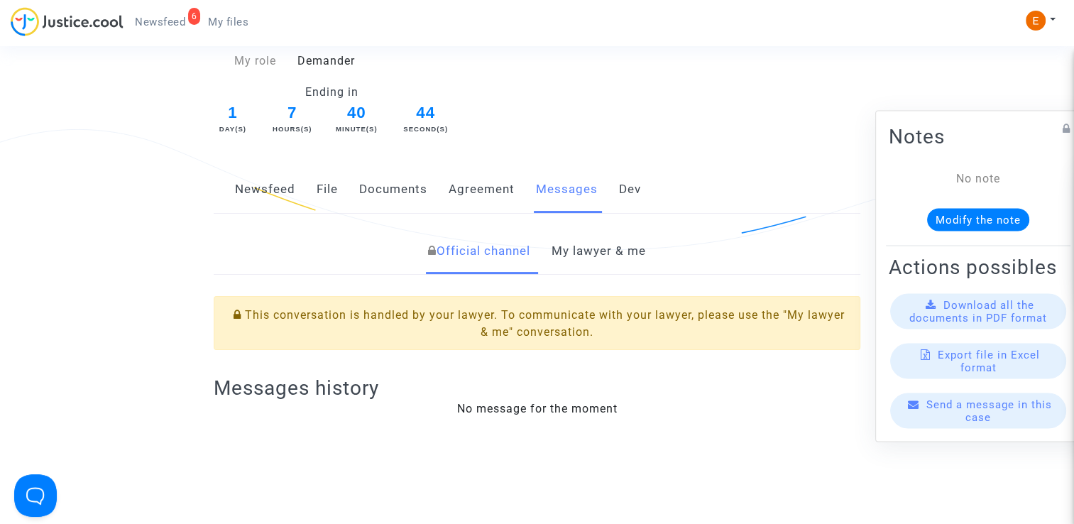
click at [483, 191] on link "Agreement" at bounding box center [482, 189] width 66 height 47
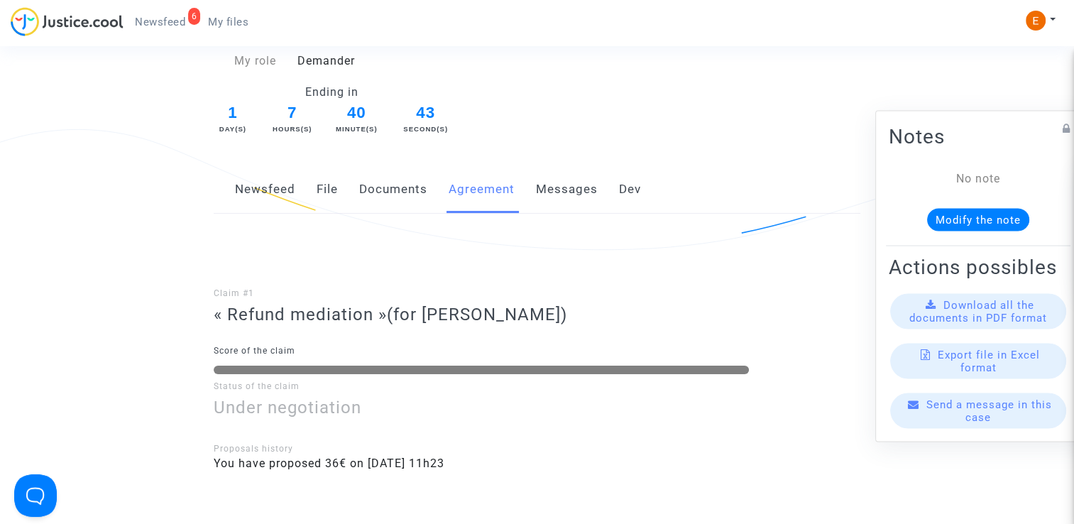
click at [259, 193] on link "Newsfeed" at bounding box center [265, 189] width 60 height 47
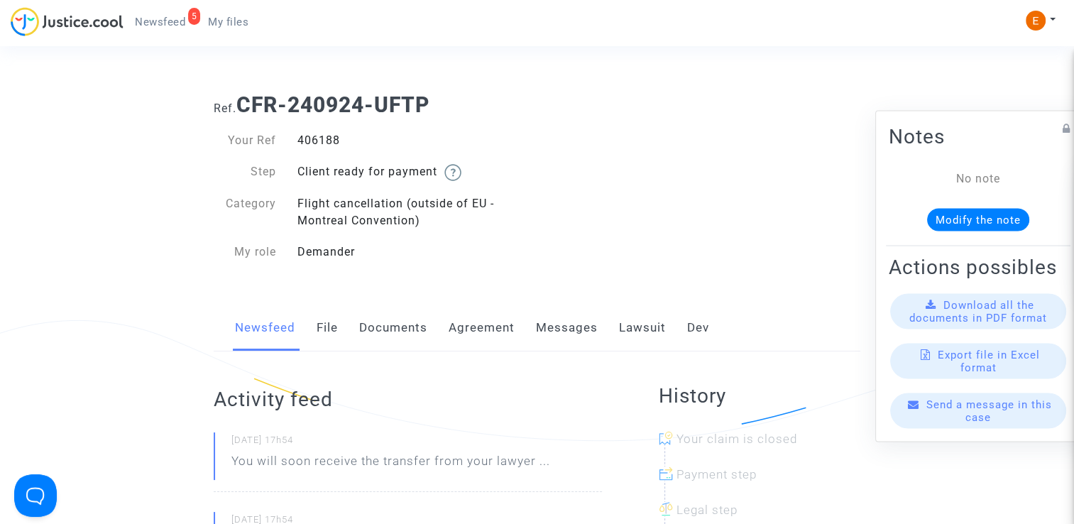
drag, startPoint x: 0, startPoint y: 0, endPoint x: 326, endPoint y: 144, distance: 356.2
click at [326, 144] on div "406188" at bounding box center [412, 140] width 251 height 17
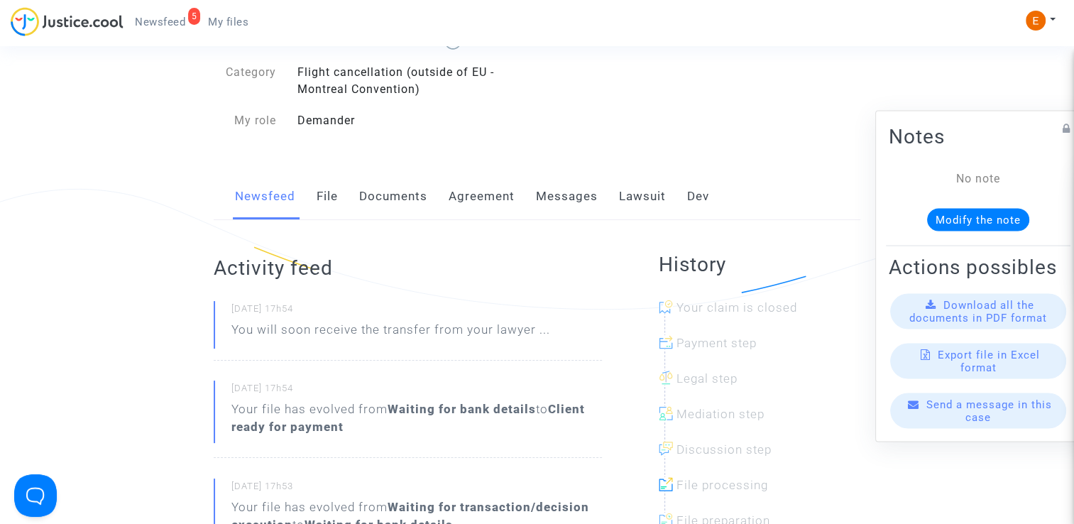
scroll to position [213, 0]
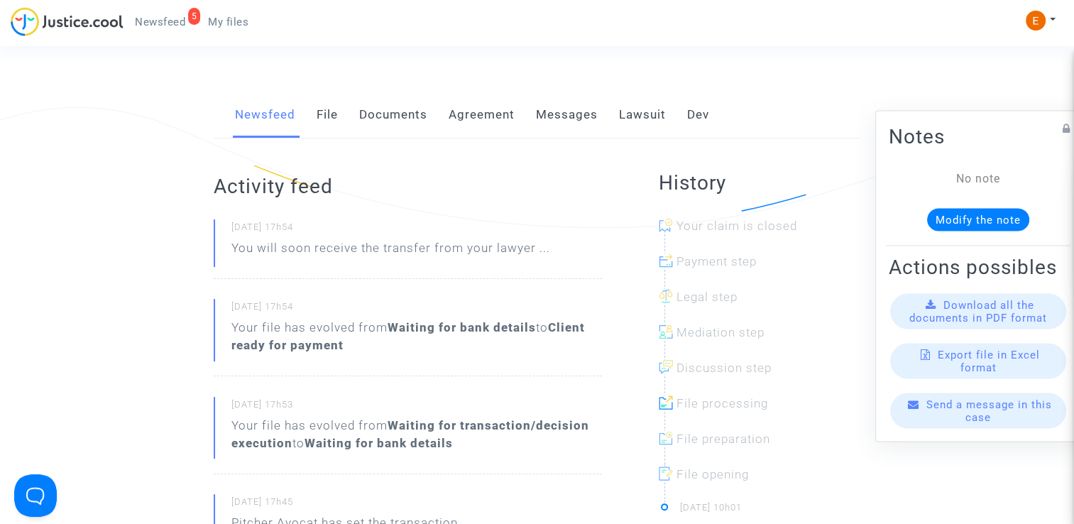
click at [627, 116] on link "Lawsuit" at bounding box center [642, 115] width 47 height 47
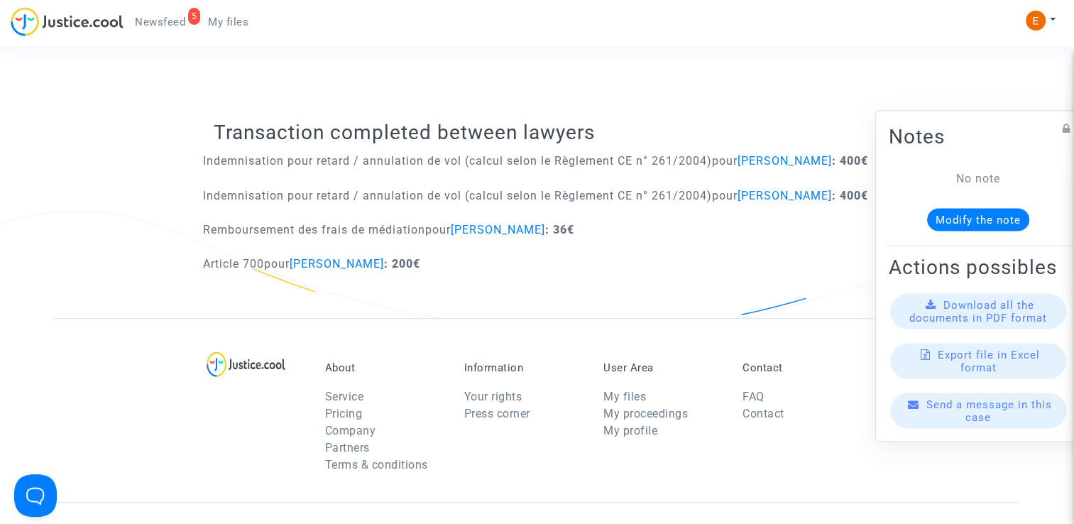
scroll to position [710, 0]
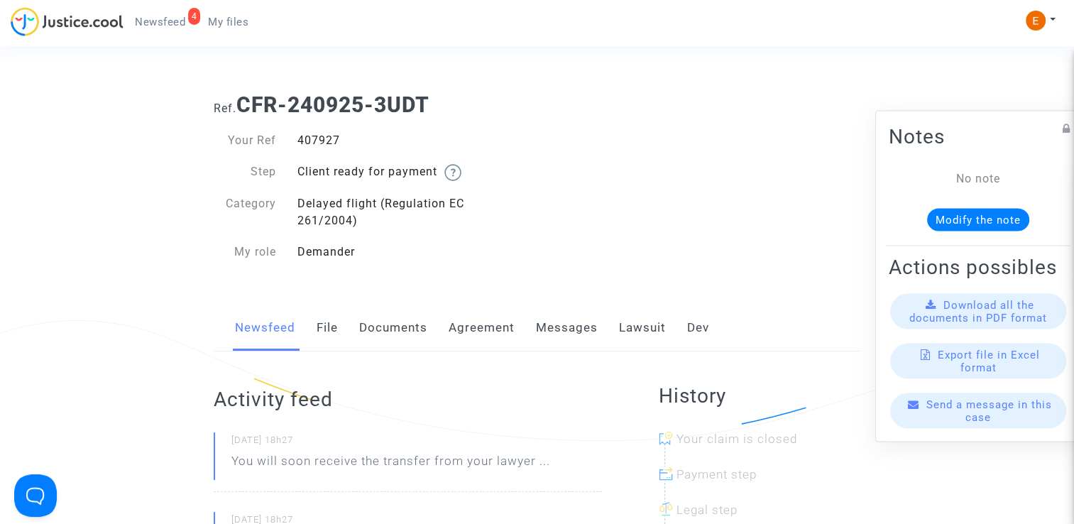
click at [312, 143] on div "407927" at bounding box center [412, 140] width 251 height 17
copy div "407927"
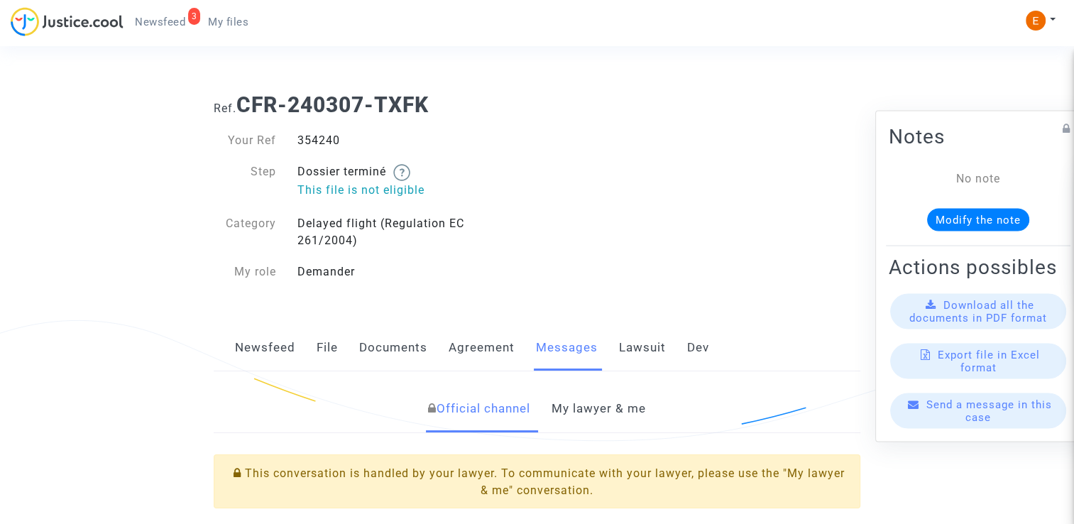
click at [327, 141] on div "354240" at bounding box center [412, 140] width 251 height 17
copy div "354240"
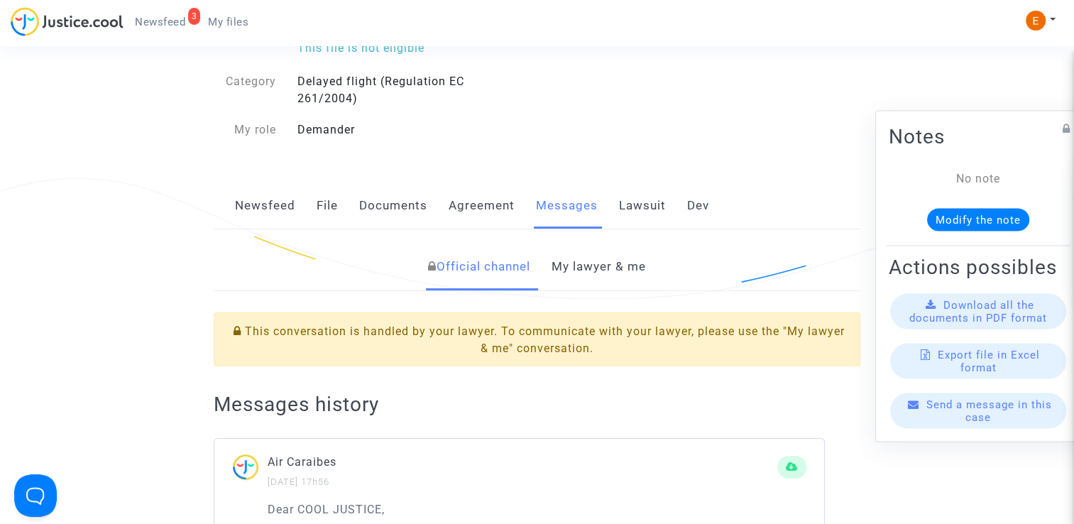
click at [638, 261] on link "My lawyer & me" at bounding box center [598, 266] width 94 height 47
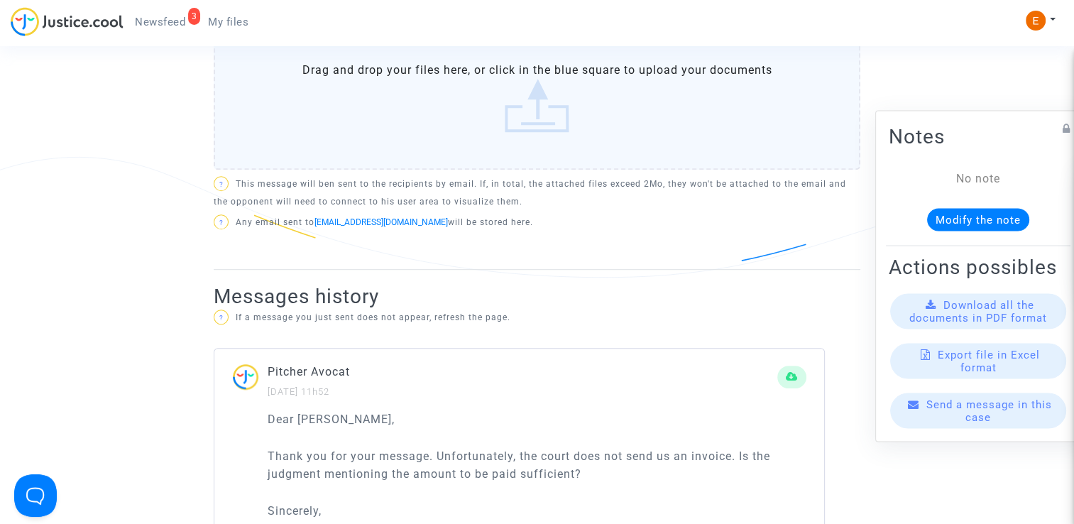
scroll to position [994, 0]
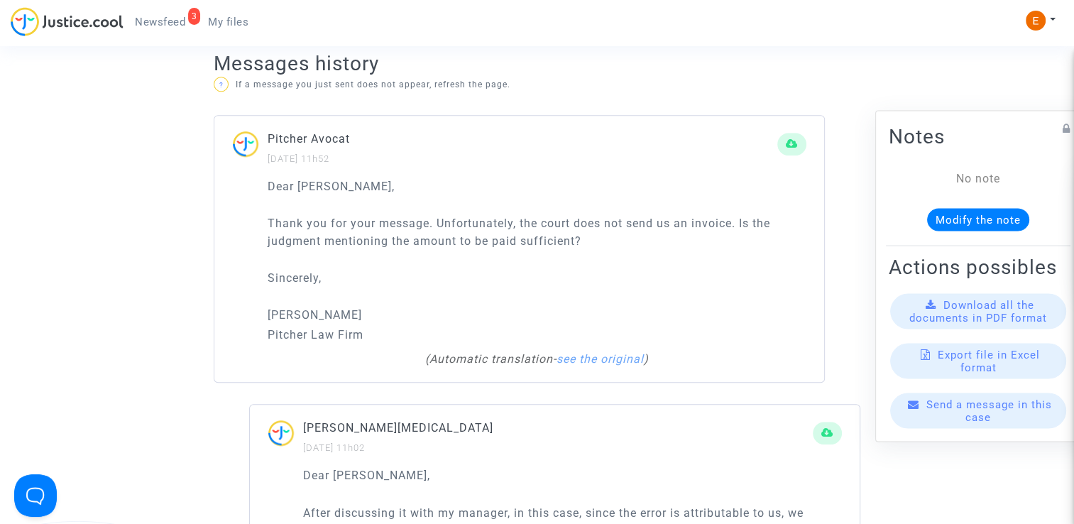
drag, startPoint x: 615, startPoint y: 229, endPoint x: 251, endPoint y: 213, distance: 365.1
click at [251, 213] on div "Dear Erik, Thank you for your message. Unfortunately, the court does not send u…" at bounding box center [519, 279] width 610 height 205
drag, startPoint x: 251, startPoint y: 213, endPoint x: 318, endPoint y: 213, distance: 67.4
click at [422, 269] on p "Sincerely," at bounding box center [537, 278] width 539 height 18
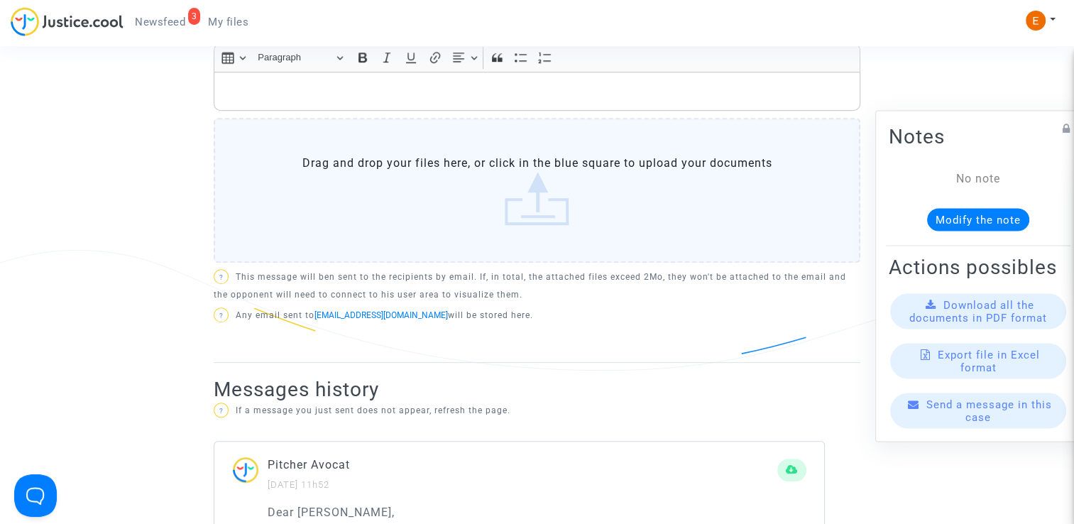
scroll to position [639, 0]
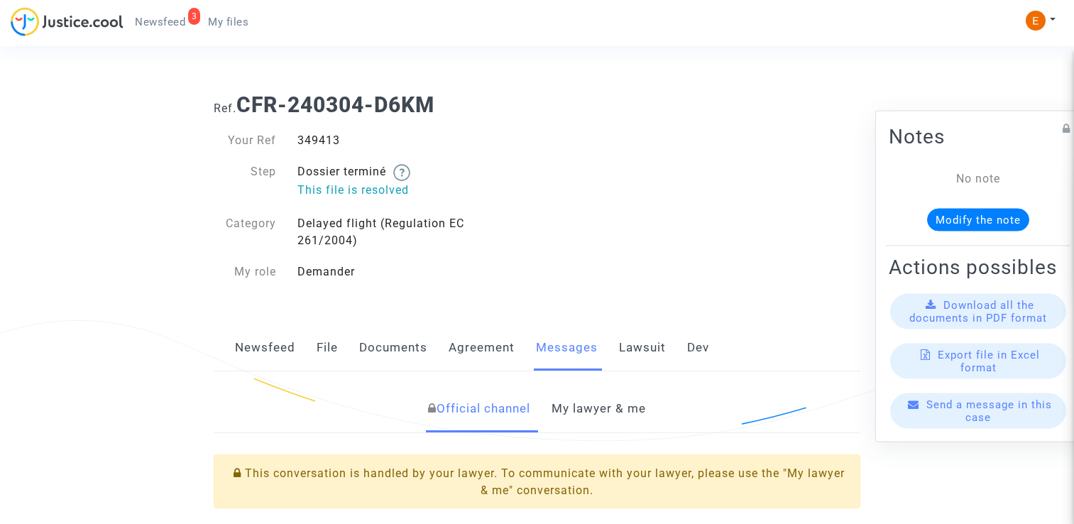
scroll to position [142, 0]
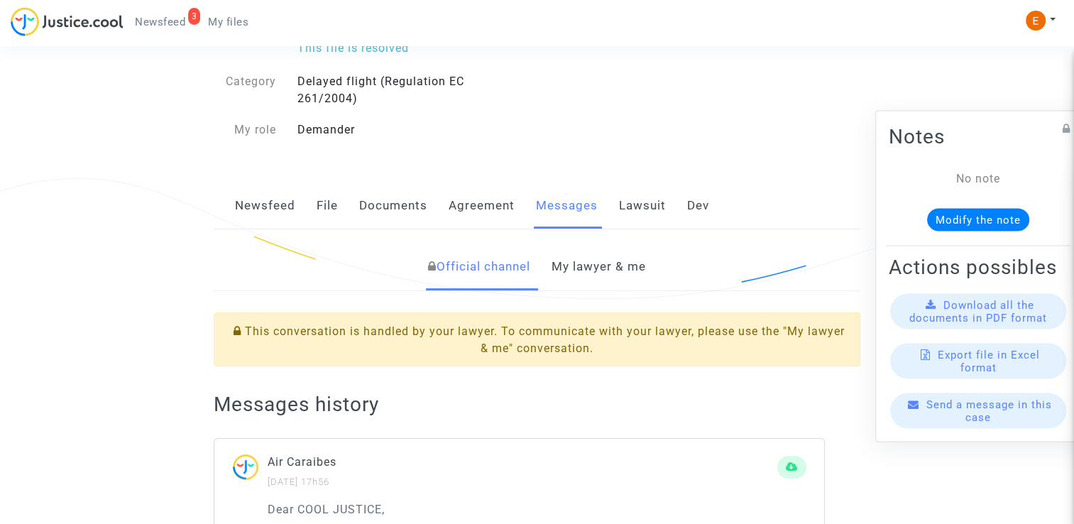
click at [595, 263] on link "My lawyer & me" at bounding box center [598, 266] width 94 height 47
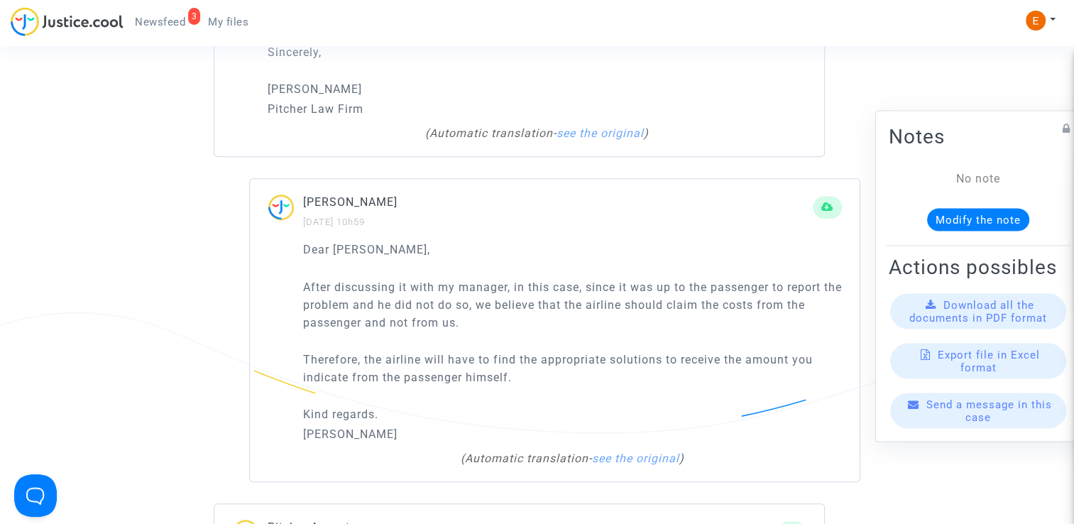
scroll to position [1207, 0]
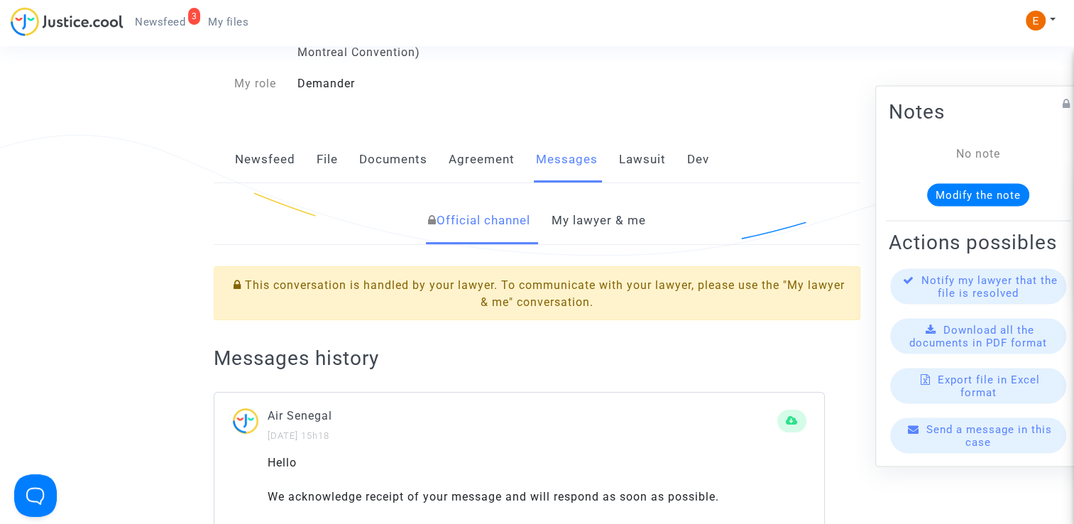
scroll to position [213, 0]
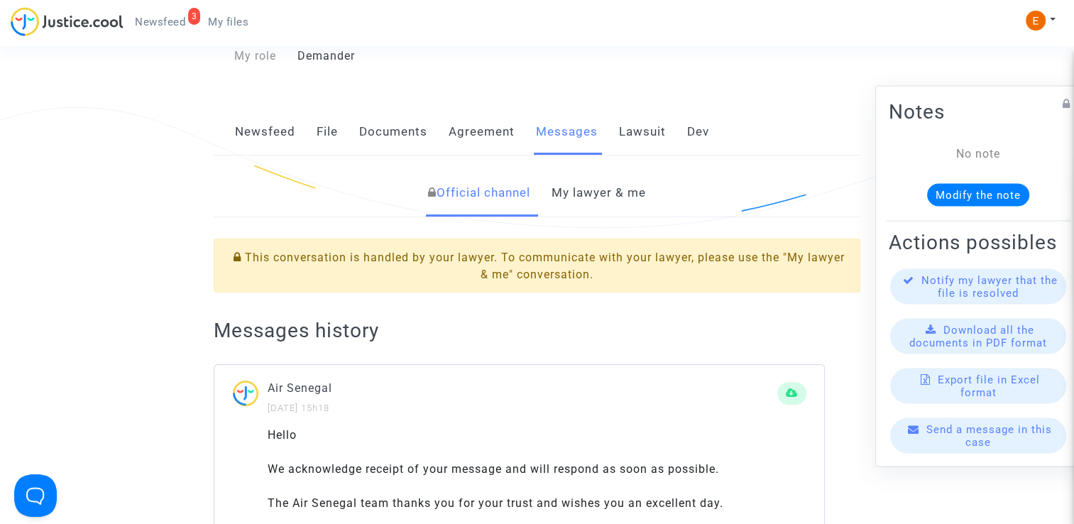
click at [602, 191] on link "My lawyer & me" at bounding box center [598, 193] width 94 height 47
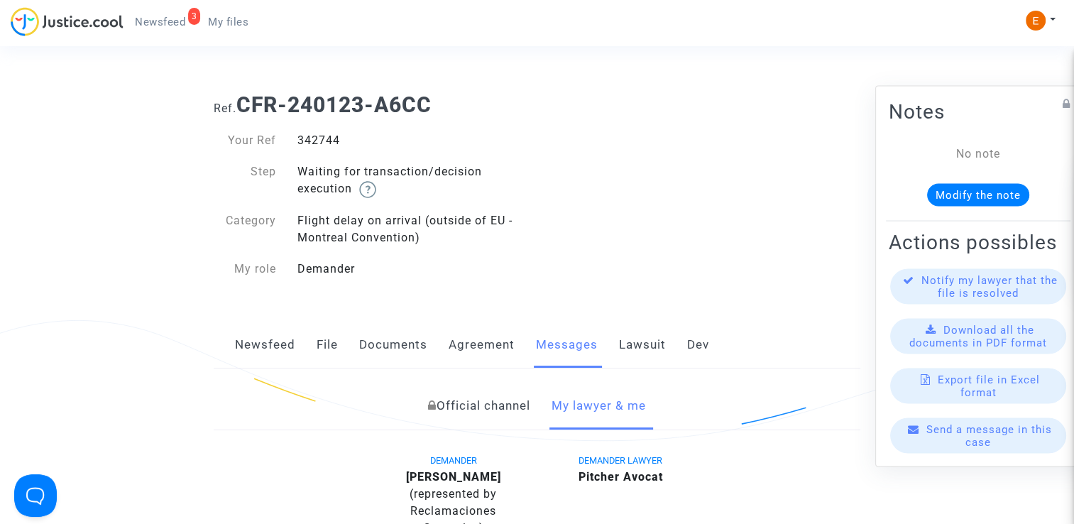
click at [315, 141] on div "342744" at bounding box center [412, 140] width 251 height 17
copy div "342744"
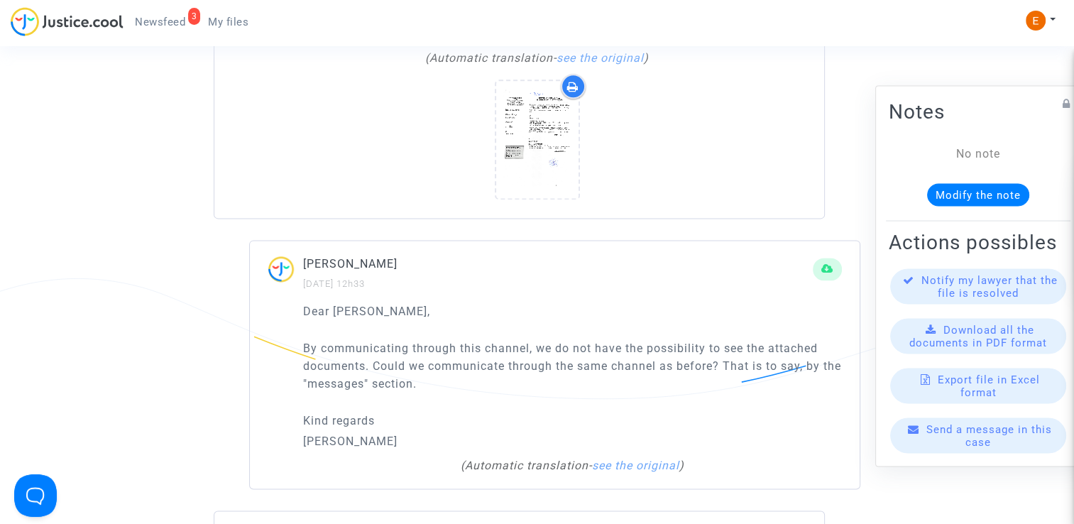
scroll to position [1774, 0]
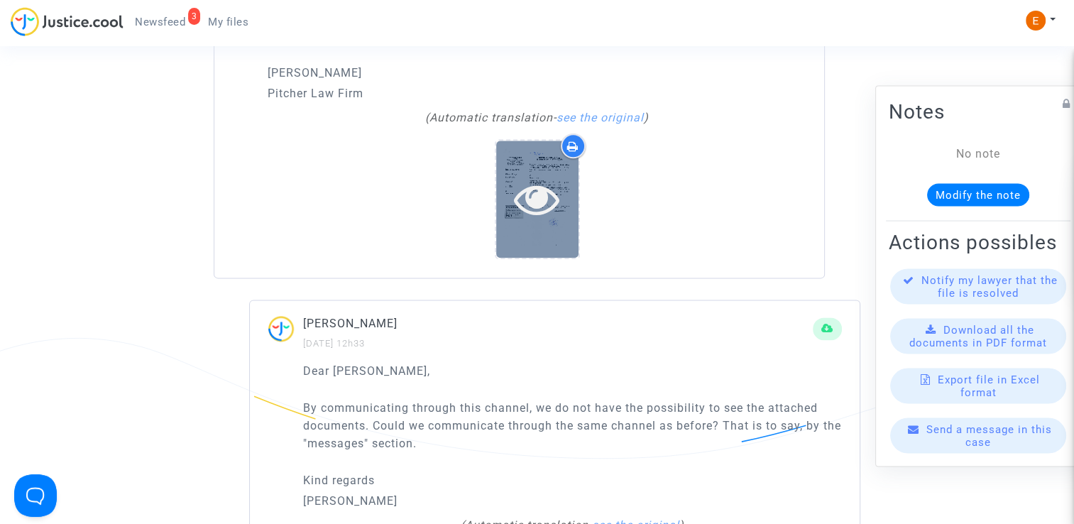
click at [556, 214] on icon at bounding box center [537, 198] width 46 height 45
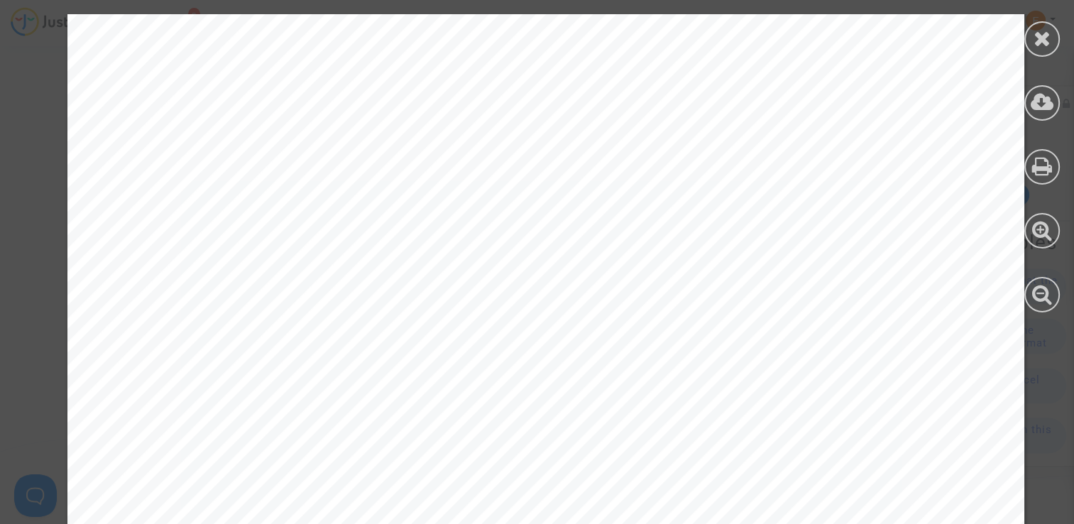
scroll to position [4945, 0]
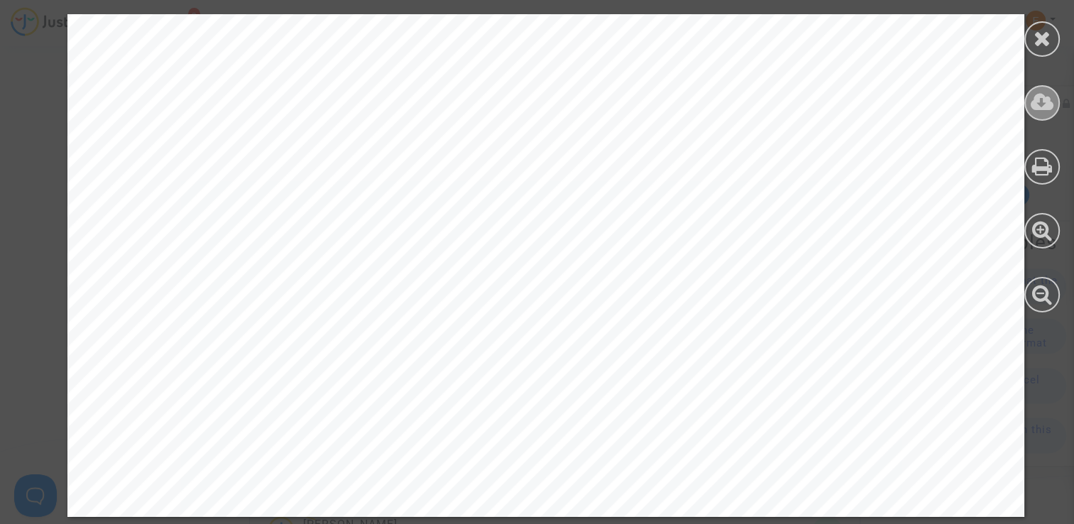
click at [1033, 104] on icon at bounding box center [1042, 102] width 23 height 21
click at [1054, 95] on div at bounding box center [1041, 102] width 35 height 35
click at [1052, 40] on div at bounding box center [1041, 38] width 35 height 35
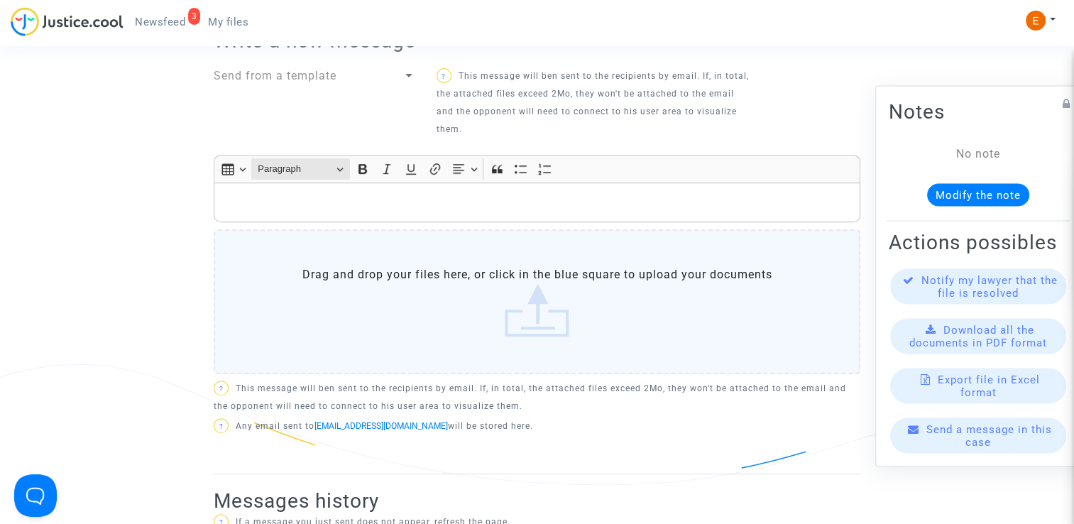
scroll to position [497, 0]
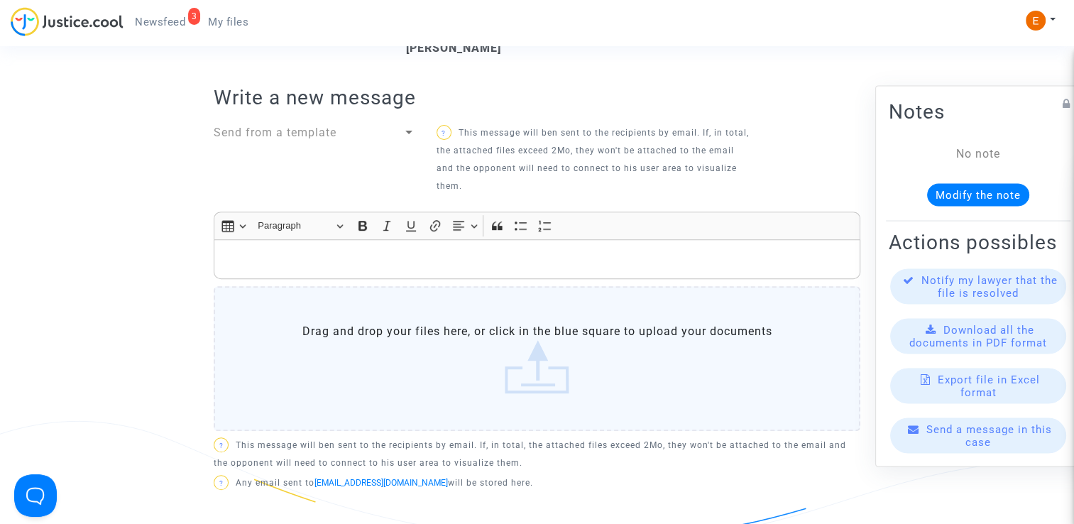
click at [326, 252] on p "Rich Text Editor, main" at bounding box center [537, 260] width 632 height 18
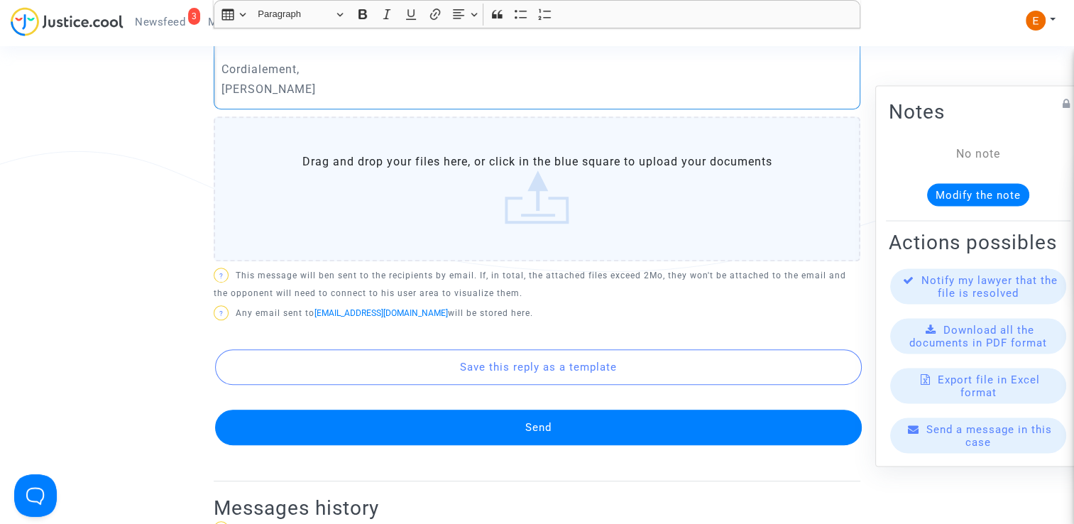
scroll to position [781, 0]
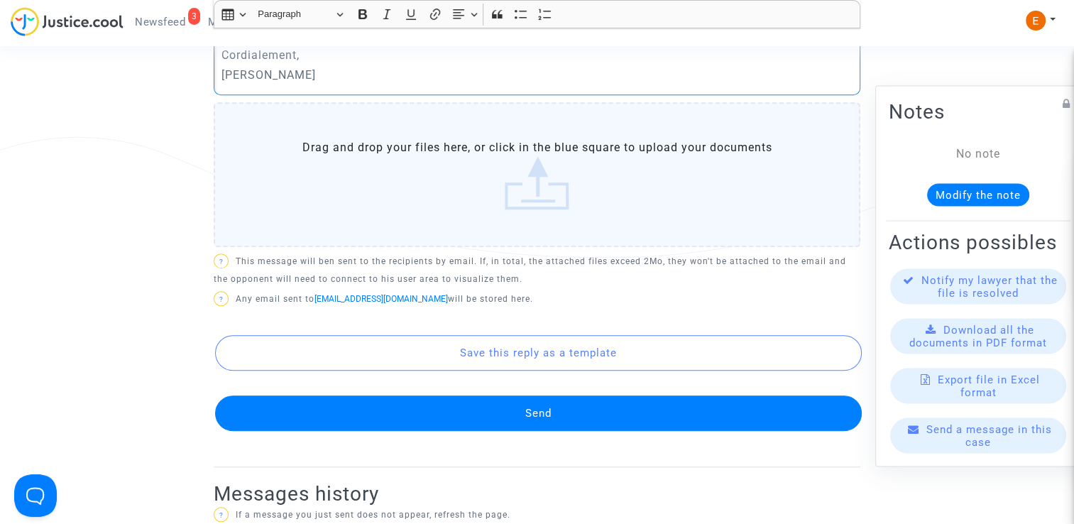
click at [566, 419] on button "Send" at bounding box center [538, 412] width 647 height 35
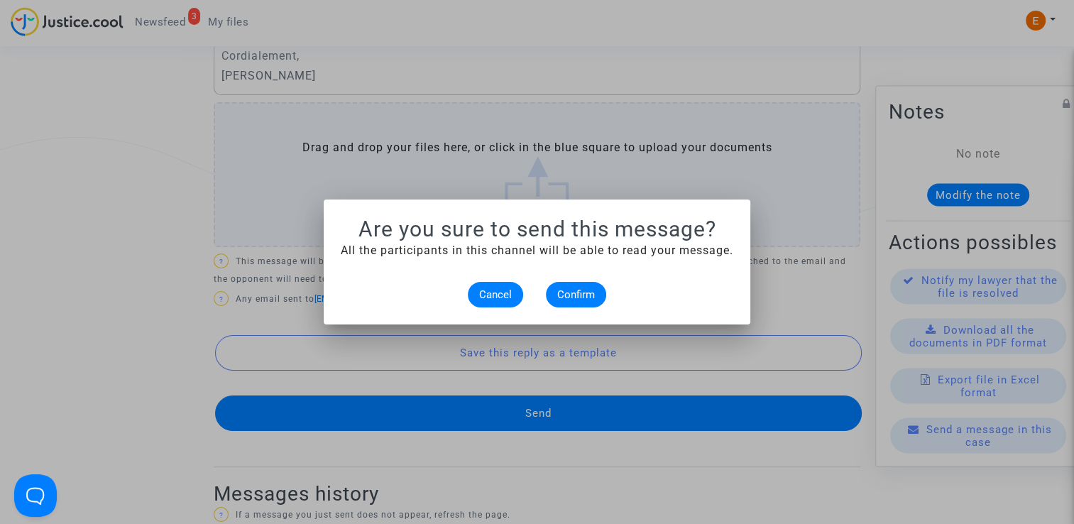
scroll to position [0, 0]
click at [600, 294] on button "Confirm" at bounding box center [576, 295] width 60 height 26
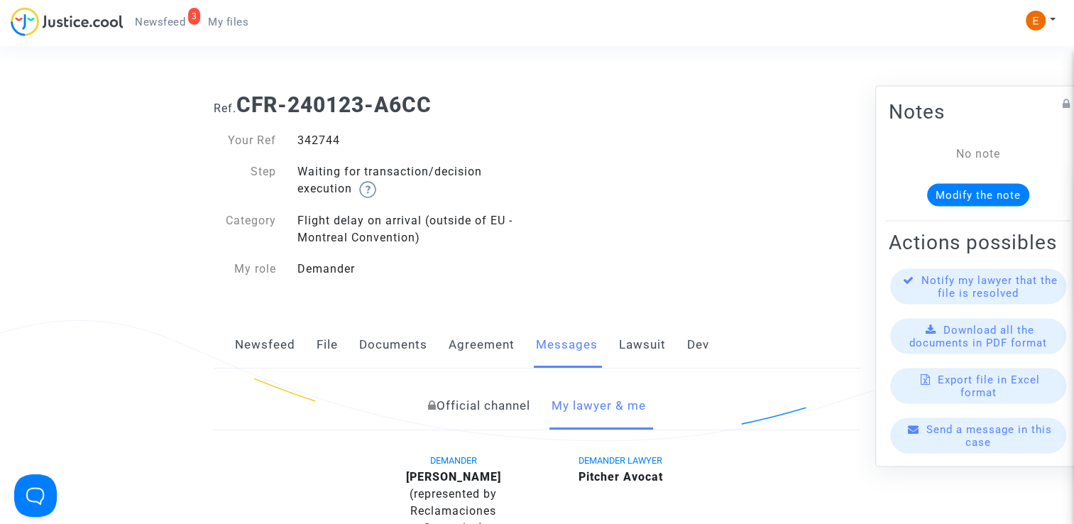
scroll to position [781, 0]
